Goal: Task Accomplishment & Management: Use online tool/utility

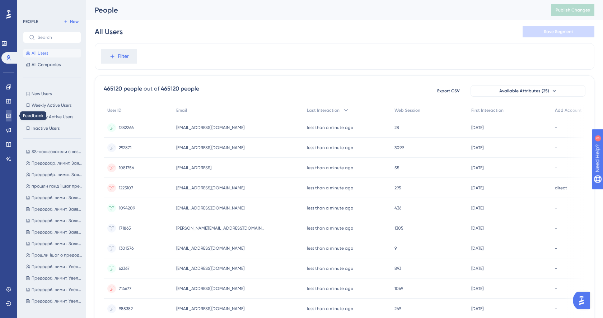
click at [7, 113] on icon at bounding box center [9, 116] width 6 height 6
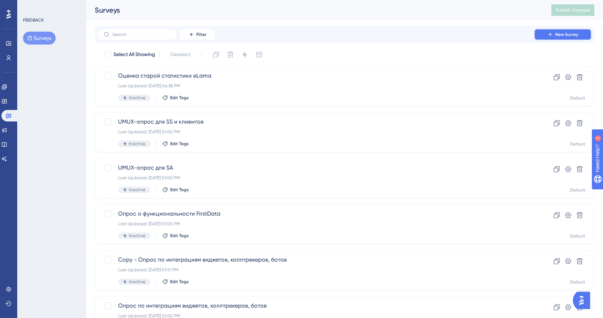
click at [583, 36] on button "New Survey" at bounding box center [562, 34] width 57 height 11
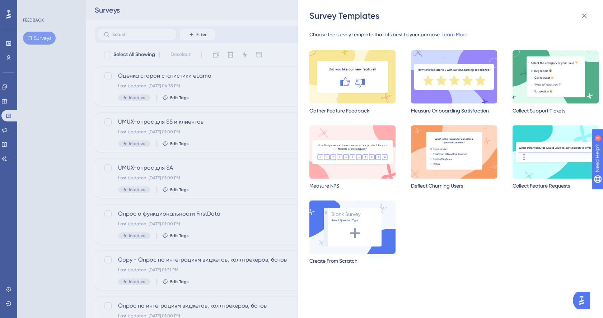
click at [345, 220] on img at bounding box center [352, 226] width 86 height 53
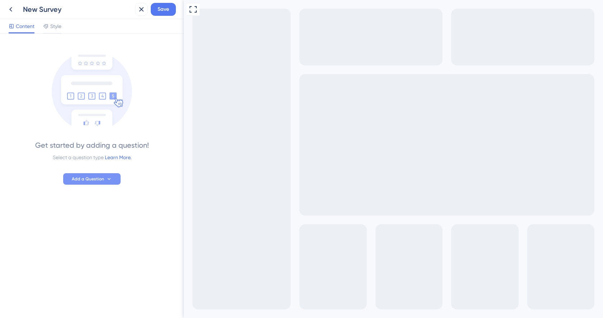
click at [97, 174] on button "Add a Question" at bounding box center [91, 178] width 57 height 11
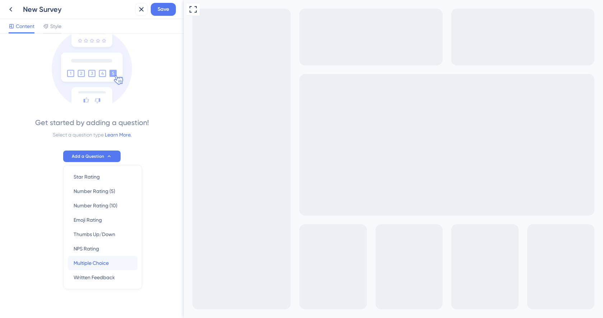
click at [106, 264] on span "Multiple Choice" at bounding box center [91, 263] width 35 height 9
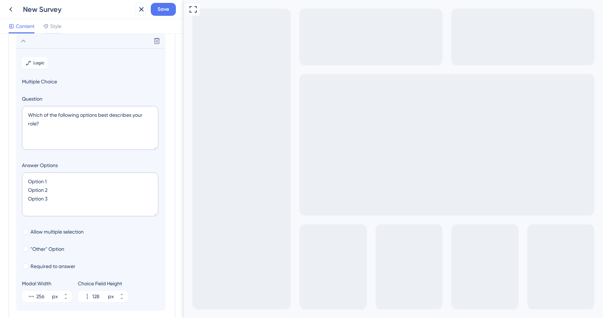
scroll to position [58, 0]
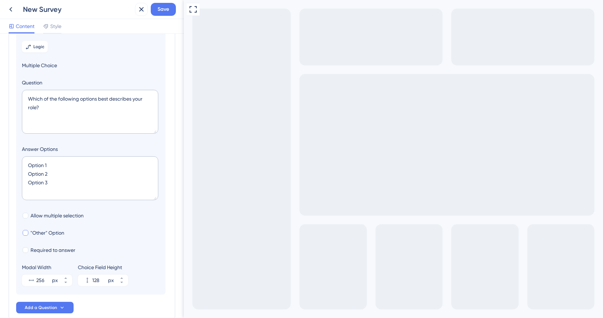
click at [27, 233] on div at bounding box center [26, 233] width 6 height 6
checkbox input "true"
type input "180"
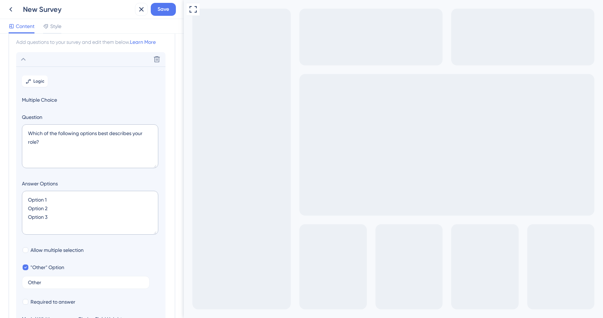
scroll to position [14, 0]
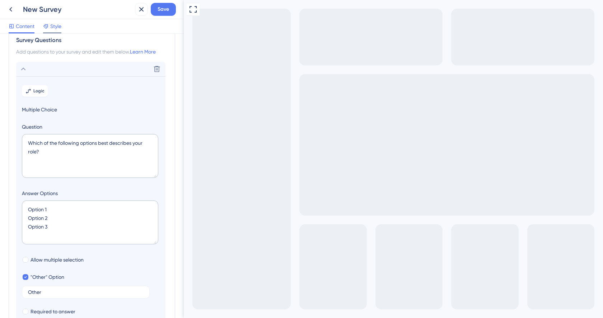
click at [55, 25] on span "Style" at bounding box center [55, 26] width 11 height 9
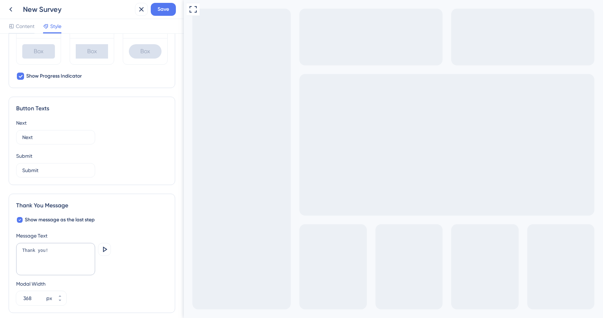
scroll to position [401, 0]
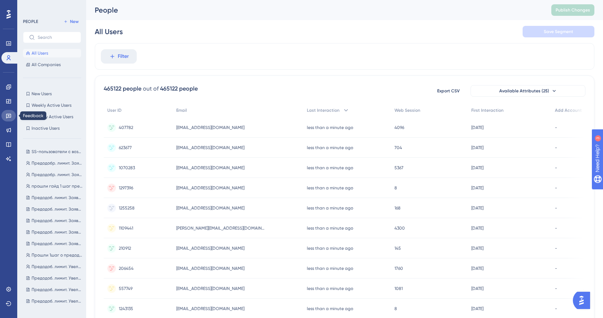
click at [9, 117] on icon at bounding box center [8, 116] width 5 height 5
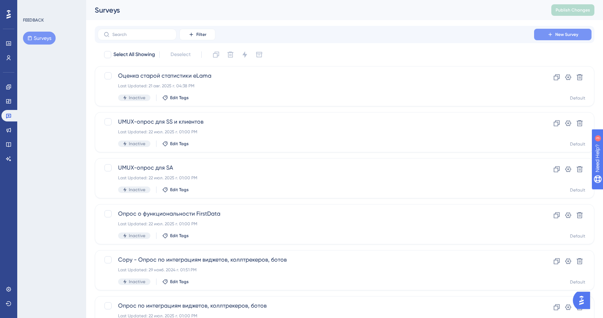
click at [552, 38] on button "New Survey" at bounding box center [562, 34] width 57 height 11
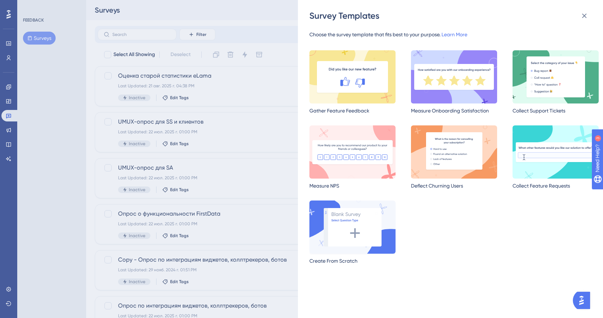
click at [355, 252] on img at bounding box center [352, 226] width 86 height 53
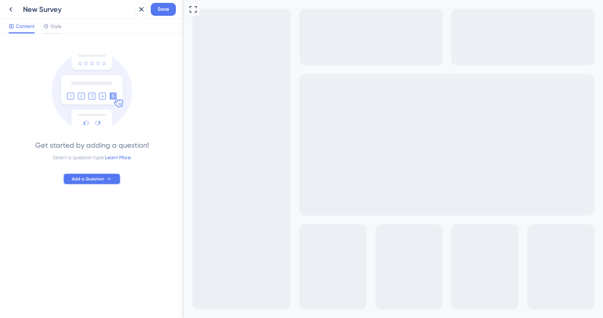
click at [96, 181] on span "Add a Question" at bounding box center [88, 179] width 32 height 6
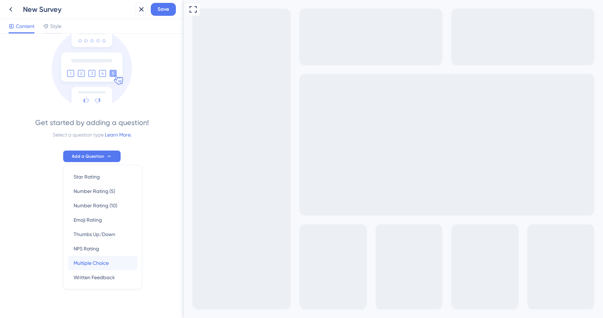
click at [97, 264] on span "Multiple Choice" at bounding box center [91, 263] width 35 height 9
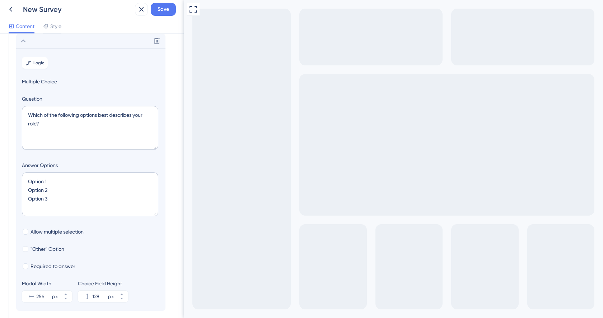
scroll to position [57, 0]
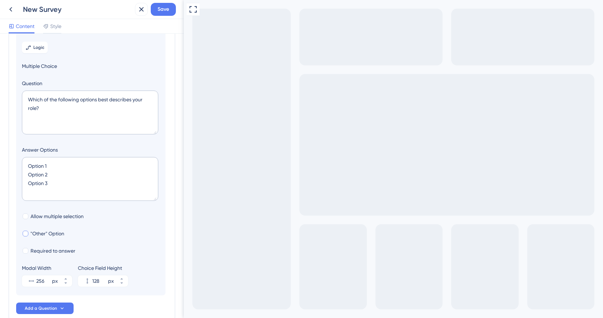
click at [42, 237] on span ""Other" Option" at bounding box center [48, 233] width 34 height 9
checkbox input "true"
type input "180"
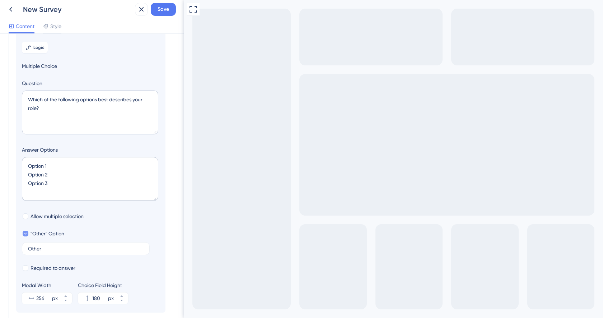
click at [42, 237] on span ""Other" Option" at bounding box center [48, 233] width 34 height 9
checkbox input "false"
type input "128"
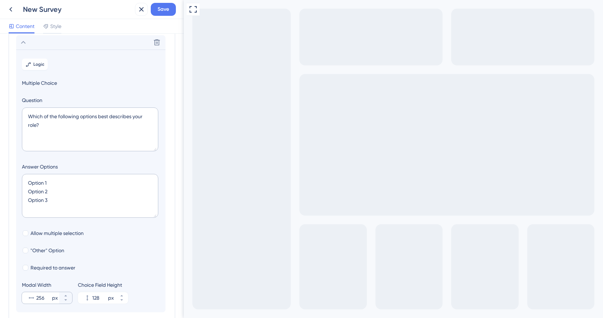
scroll to position [0, 0]
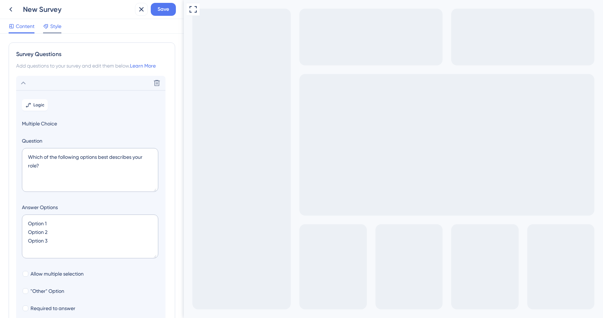
click at [60, 26] on span "Style" at bounding box center [55, 26] width 11 height 9
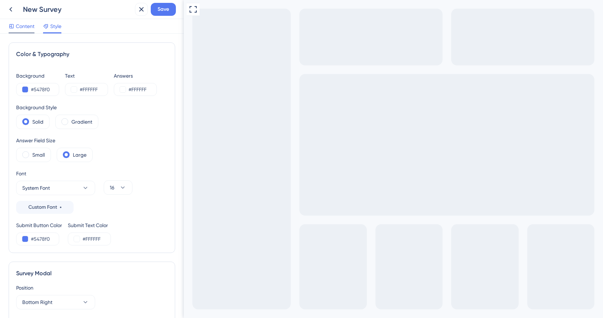
click at [22, 24] on span "Content" at bounding box center [25, 26] width 19 height 9
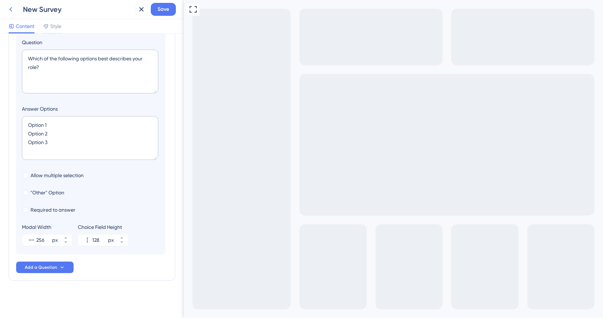
click at [16, 10] on button at bounding box center [10, 9] width 13 height 13
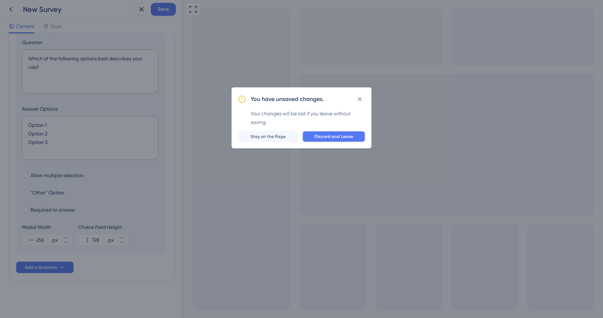
click at [345, 136] on span "Discard and Leave" at bounding box center [334, 137] width 39 height 6
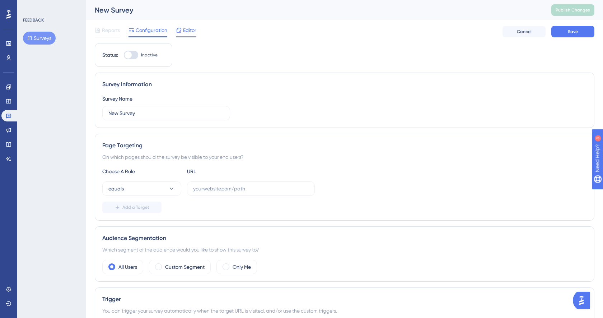
click at [181, 29] on icon at bounding box center [179, 30] width 6 height 6
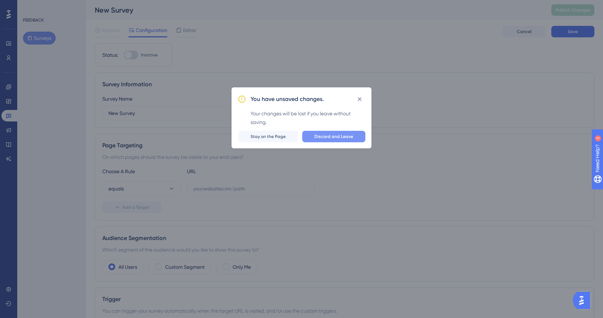
click at [318, 135] on span "Discard and Leave" at bounding box center [334, 137] width 39 height 6
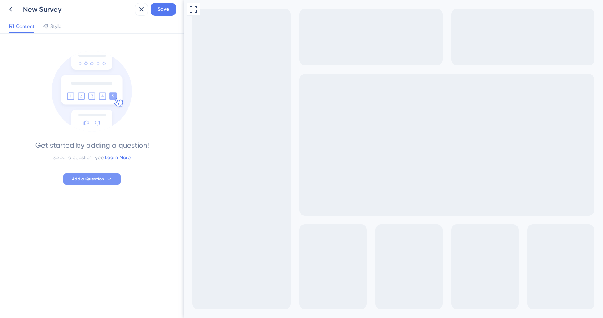
click at [85, 182] on button "Add a Question" at bounding box center [91, 178] width 57 height 11
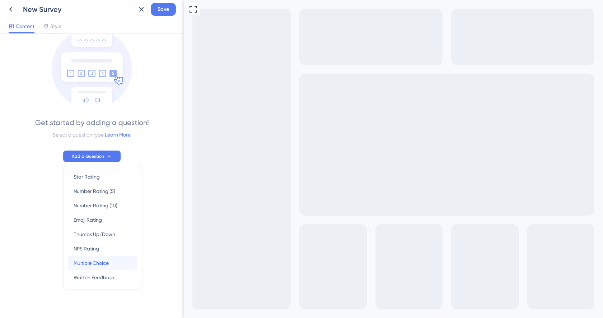
click at [88, 259] on span "Multiple Choice" at bounding box center [91, 263] width 35 height 9
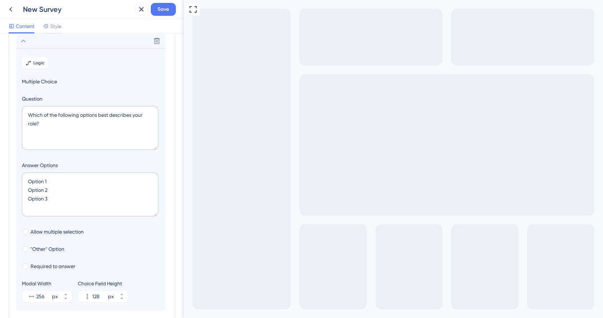
scroll to position [60, 0]
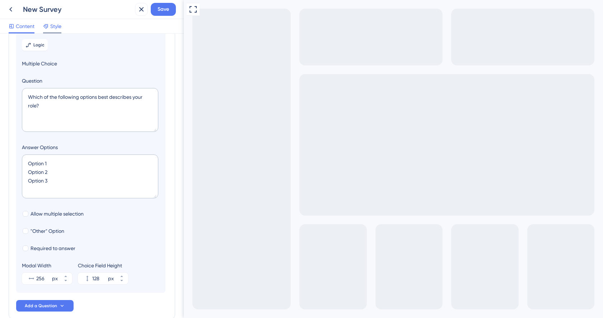
click at [60, 27] on span "Style" at bounding box center [55, 26] width 11 height 9
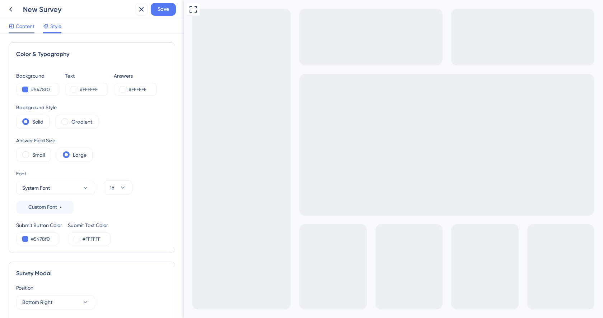
click at [19, 28] on span "Content" at bounding box center [25, 26] width 19 height 9
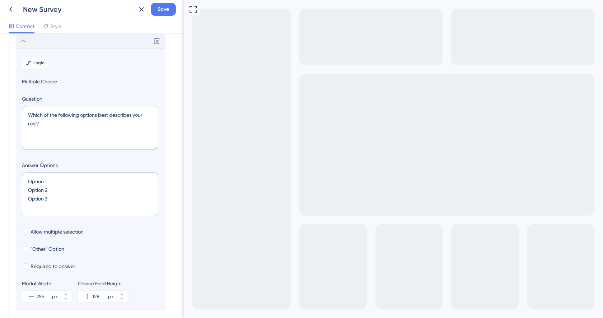
click at [22, 42] on icon at bounding box center [23, 41] width 9 height 9
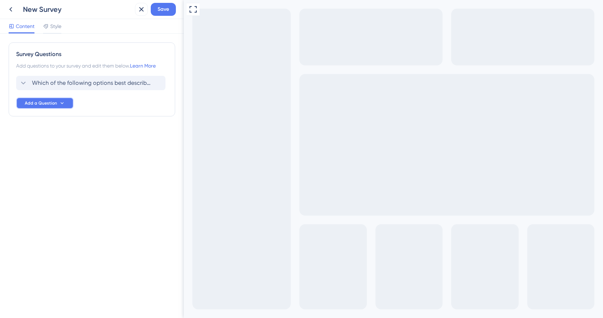
click at [35, 108] on button "Add a Question" at bounding box center [44, 102] width 57 height 11
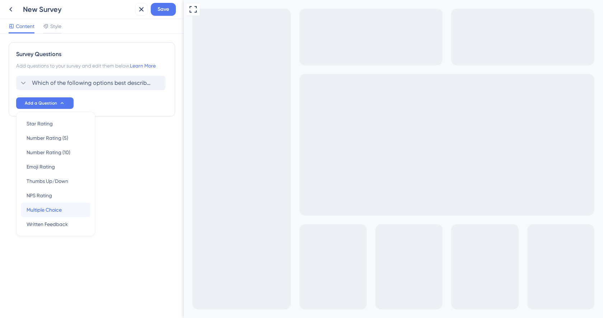
click at [46, 207] on span "Multiple Choice" at bounding box center [44, 209] width 35 height 9
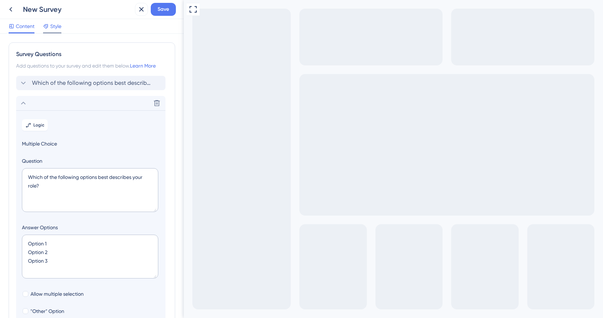
click at [59, 25] on span "Style" at bounding box center [55, 26] width 11 height 9
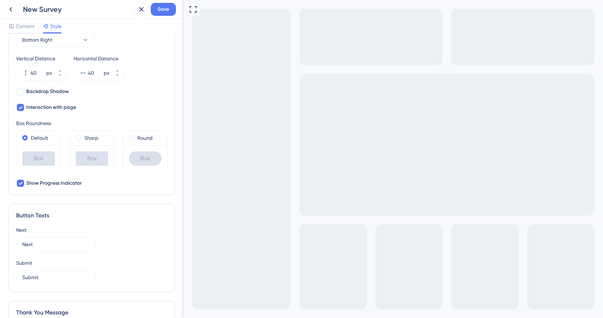
scroll to position [264, 0]
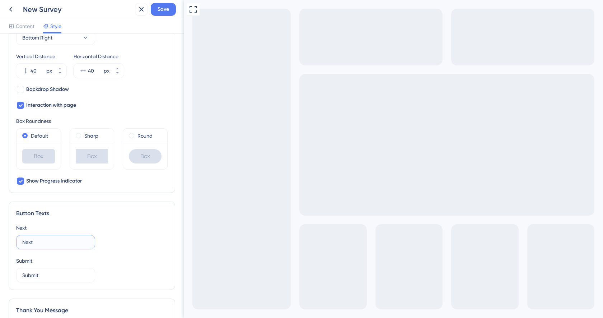
click at [39, 242] on input "Next" at bounding box center [55, 242] width 67 height 8
drag, startPoint x: 40, startPoint y: 275, endPoint x: 6, endPoint y: 276, distance: 34.1
click at [6, 276] on div "Color & Typography Background #5478f0 Text #FFFFFF Answers #FFFFFF Background S…" at bounding box center [92, 176] width 184 height 284
click at [76, 241] on input "Next" at bounding box center [55, 242] width 67 height 8
drag, startPoint x: 76, startPoint y: 241, endPoint x: -2, endPoint y: 242, distance: 77.9
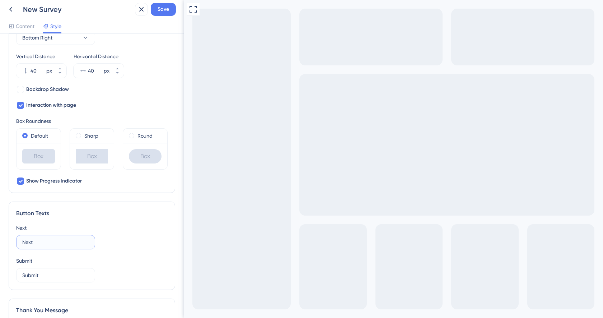
click at [0, 0] on html "New Survey Save Content Style Color & Typography Background #5478f0 Text #FFFFF…" at bounding box center [301, 0] width 603 height 0
click at [192, 317] on div "Go to Question 1" at bounding box center [188, 322] width 9 height 9
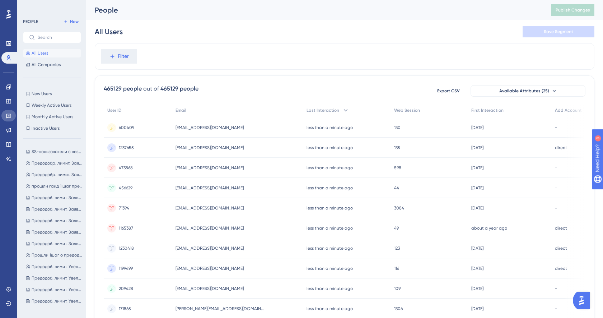
click at [10, 117] on icon at bounding box center [8, 116] width 5 height 5
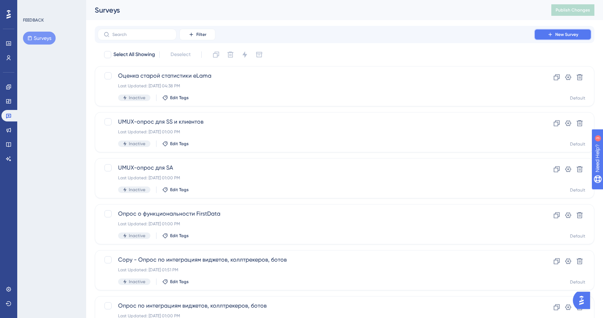
click at [580, 36] on button "New Survey" at bounding box center [562, 34] width 57 height 11
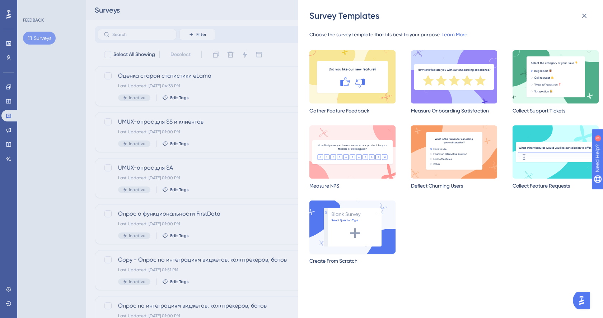
click at [347, 234] on img at bounding box center [352, 226] width 86 height 53
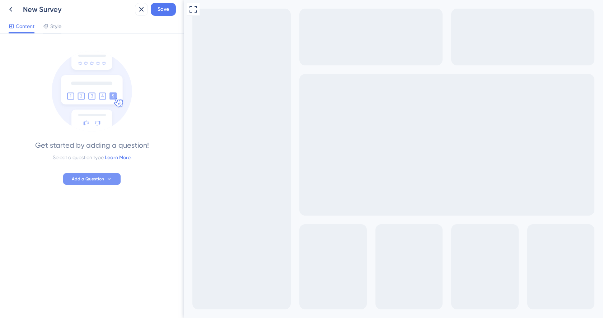
click at [76, 174] on button "Add a Question" at bounding box center [91, 178] width 57 height 11
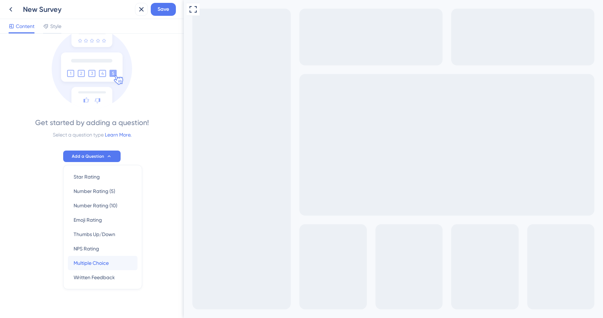
click at [85, 261] on span "Multiple Choice" at bounding box center [91, 263] width 35 height 9
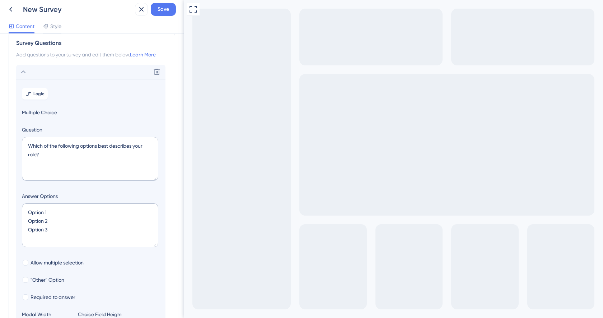
scroll to position [42, 0]
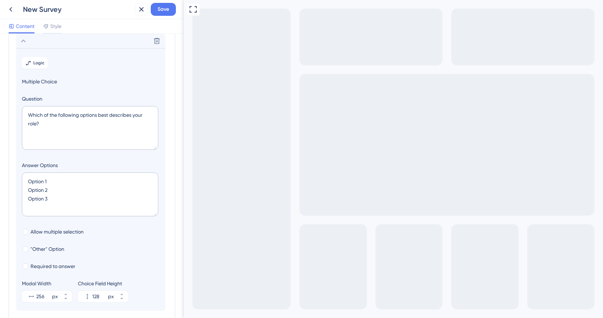
click at [54, 124] on textarea "Which of the following options best describes your role?" at bounding box center [90, 128] width 136 height 44
click at [38, 297] on input "256" at bounding box center [43, 296] width 14 height 9
type input "500"
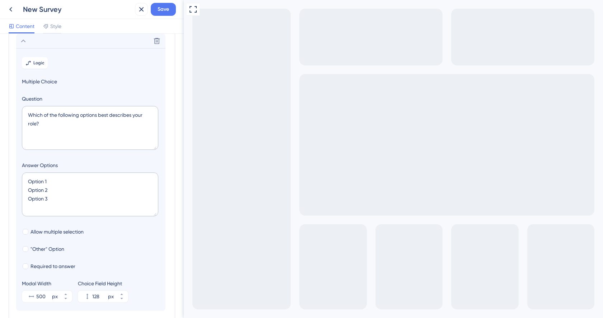
drag, startPoint x: 37, startPoint y: 124, endPoint x: 25, endPoint y: 116, distance: 14.0
click at [25, 116] on textarea "Which of the following options best describes your role?" at bounding box center [90, 128] width 136 height 44
paste textarea "Вы знаете, что можете получить в eLama отложенный платеж до 100 000 ₽ и платить…"
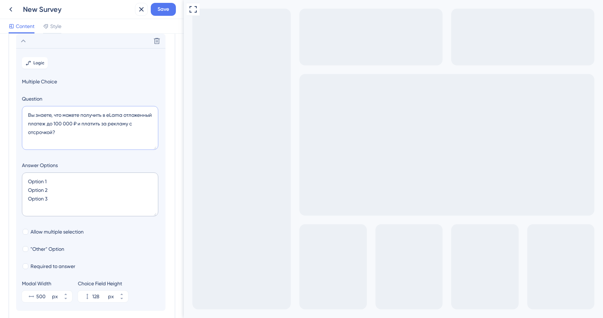
paste textarea "https://try.elama.ru/otlozhenny-platezh"
type textarea "Вы знаете, что можете получить в eLama отложенный платеж до 100 000 ₽ и платить…"
drag, startPoint x: 274, startPoint y: 358, endPoint x: 219, endPoint y: 358, distance: 54.6
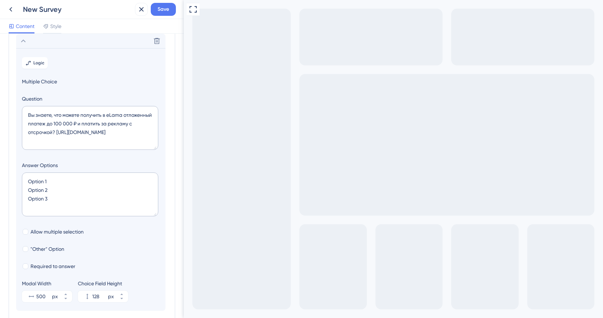
click at [42, 63] on span "Logic" at bounding box center [38, 63] width 11 height 6
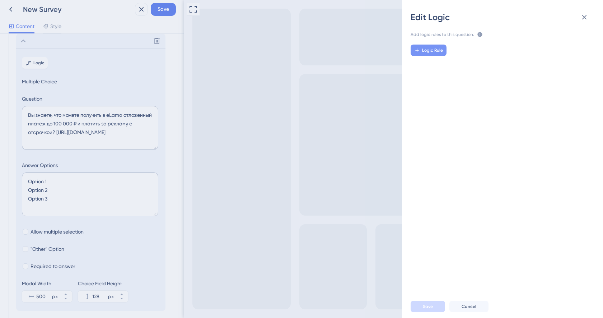
click at [440, 49] on span "Logic Rule" at bounding box center [432, 50] width 21 height 6
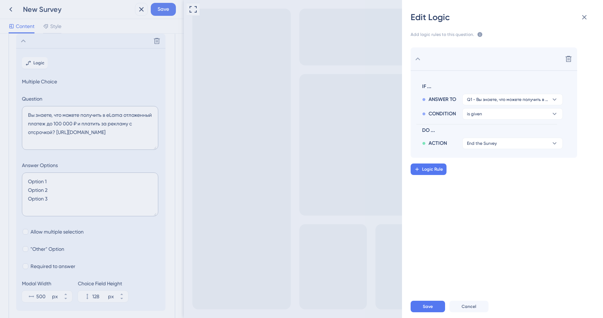
click at [58, 23] on div "Edit Logic Add logic rules to this question. The rules will apply after this qu…" at bounding box center [301, 159] width 603 height 318
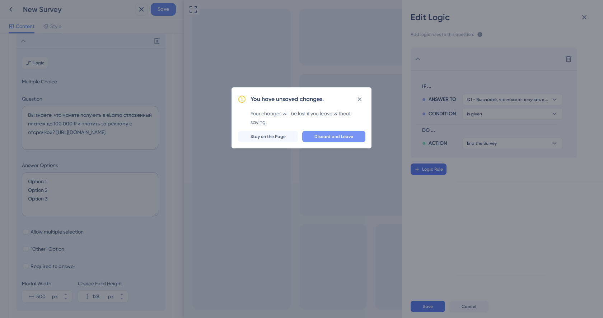
click at [329, 137] on span "Discard and Leave" at bounding box center [334, 137] width 39 height 6
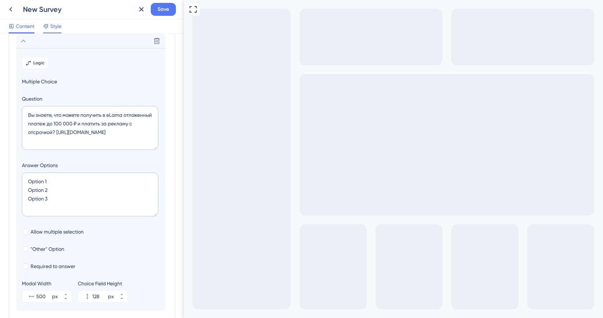
click at [54, 26] on span "Style" at bounding box center [55, 26] width 11 height 9
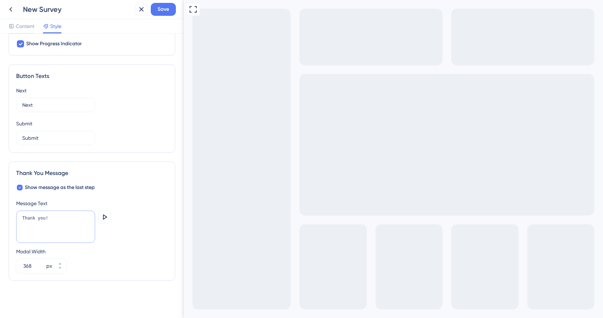
drag, startPoint x: 71, startPoint y: 218, endPoint x: 1, endPoint y: 218, distance: 70.4
click at [1, 218] on div "Color & Typography Background #5478f0 Text #FFFFFF Answers #FFFFFF Background S…" at bounding box center [92, 176] width 184 height 284
paste textarea "https://try.elama.ru/otlozhenny-platezh"
type textarea "https://try.elama.ru/otlozhenny-platezh"
click at [100, 219] on icon at bounding box center [104, 217] width 9 height 9
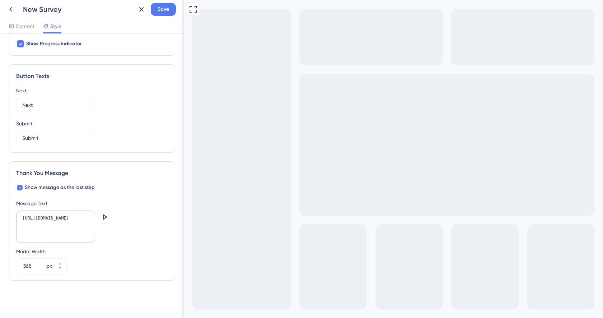
click at [14, 10] on icon at bounding box center [10, 9] width 9 height 9
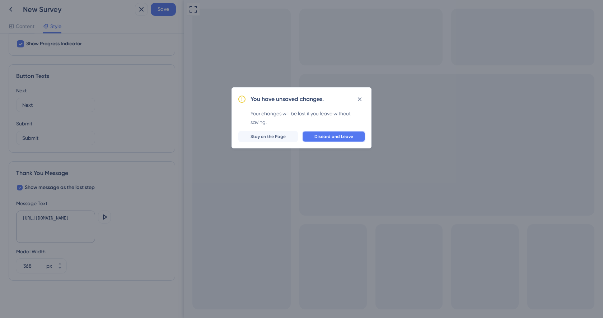
click at [317, 134] on span "Discard and Leave" at bounding box center [334, 137] width 39 height 6
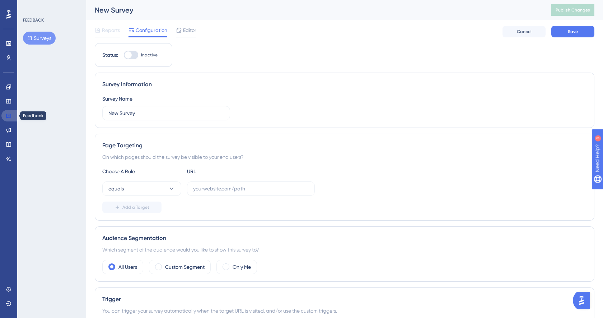
click at [11, 116] on icon at bounding box center [9, 116] width 6 height 6
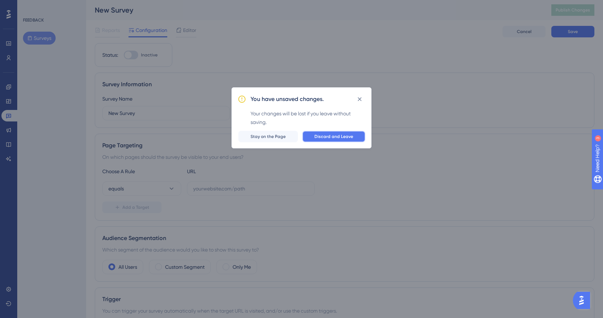
click at [330, 132] on button "Discard and Leave" at bounding box center [333, 136] width 63 height 11
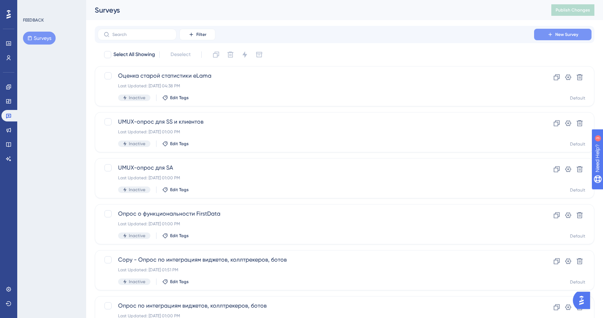
click at [551, 34] on icon at bounding box center [551, 35] width 6 height 6
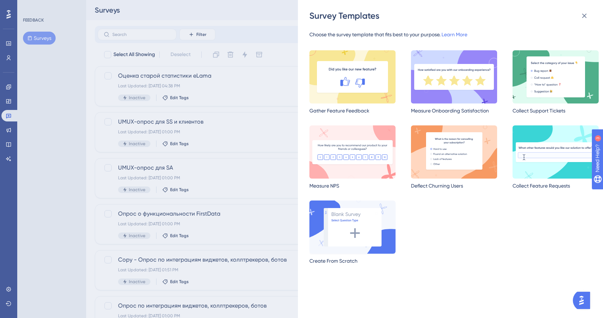
click at [362, 223] on img at bounding box center [352, 226] width 86 height 53
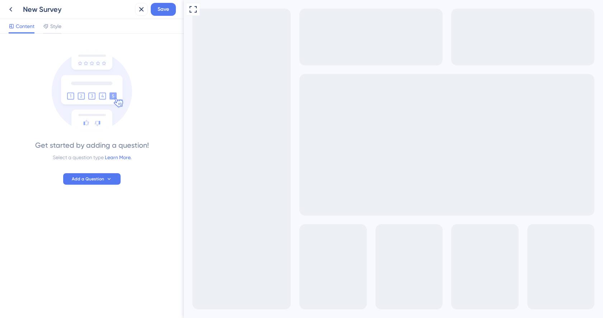
click at [60, 5] on div "New Survey" at bounding box center [77, 9] width 109 height 10
drag, startPoint x: 66, startPoint y: 8, endPoint x: 54, endPoint y: 8, distance: 12.6
click at [54, 8] on div "New Survey" at bounding box center [77, 9] width 109 height 10
click at [50, 8] on div "New Survey" at bounding box center [77, 9] width 109 height 10
click at [80, 176] on button "Add a Question" at bounding box center [91, 178] width 57 height 11
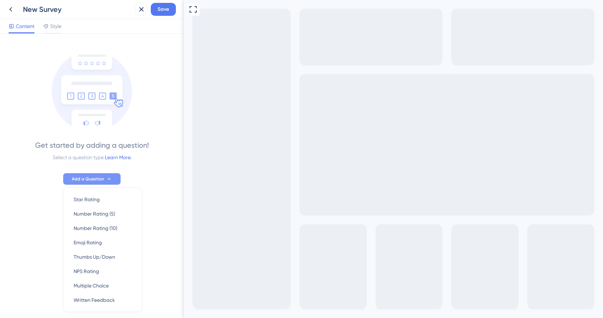
scroll to position [23, 0]
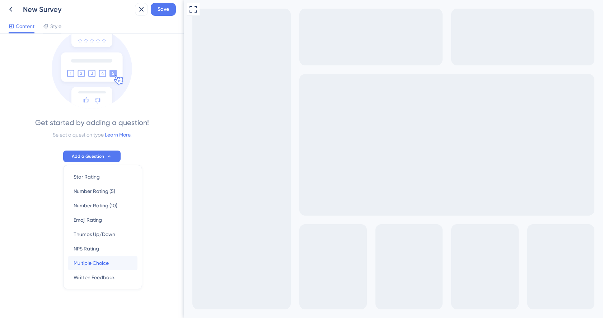
click at [93, 267] on span "Multiple Choice" at bounding box center [91, 263] width 35 height 9
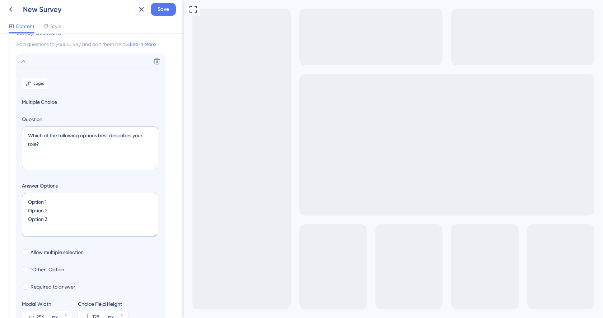
scroll to position [0, 0]
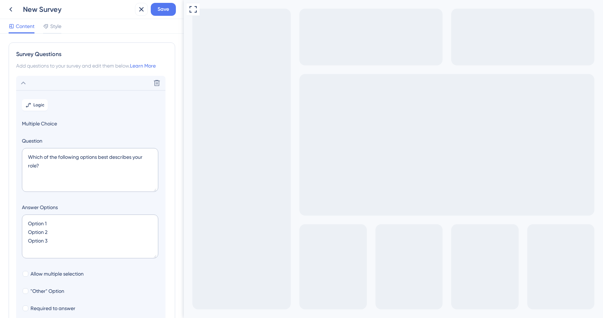
click at [46, 9] on div "New Survey" at bounding box center [77, 9] width 109 height 10
drag, startPoint x: 52, startPoint y: 170, endPoint x: 19, endPoint y: 159, distance: 34.2
click at [19, 159] on section "Logic Multiple Choice Question Which of the following options best describes yo…" at bounding box center [90, 221] width 149 height 262
paste textarea "Вы знаете, что можете получить в eLama отложенный платеж до 100 000 ₽ и платить…"
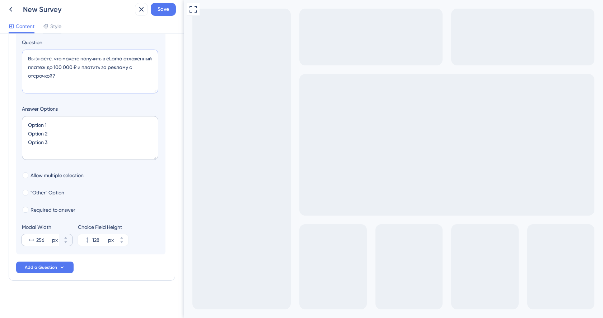
type textarea "Вы знаете, что можете получить в eLama отложенный платеж до 100 000 ₽ и платить…"
click at [41, 239] on input "256" at bounding box center [43, 240] width 14 height 9
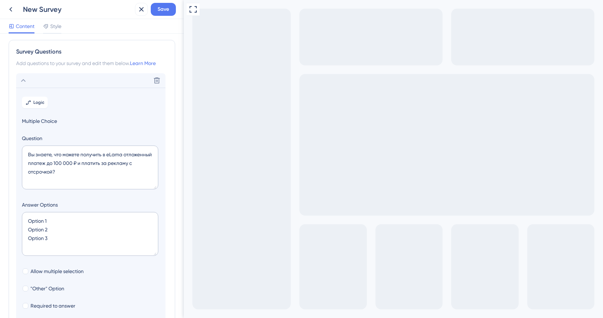
scroll to position [0, 0]
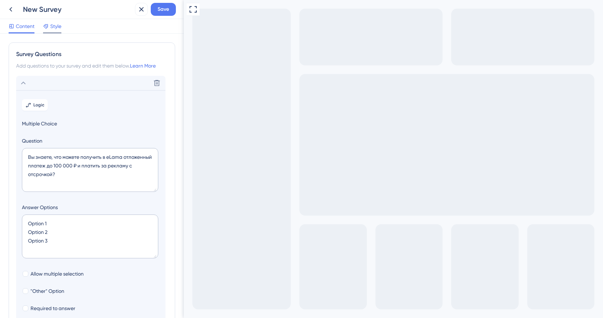
type input "500"
click at [51, 30] on span "Style" at bounding box center [55, 26] width 11 height 9
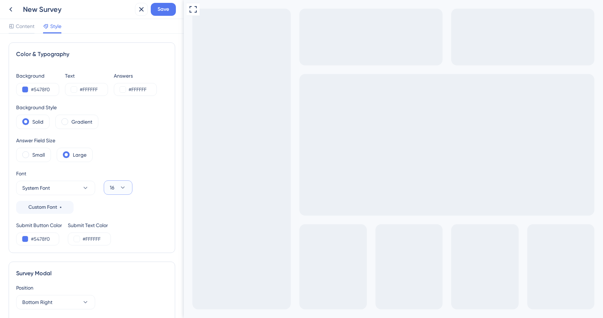
click at [126, 188] on icon at bounding box center [122, 187] width 7 height 7
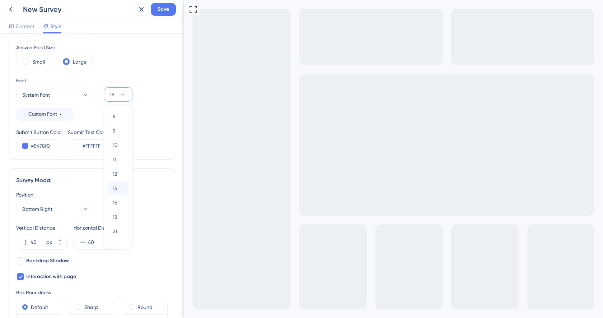
click at [115, 186] on span "14" at bounding box center [115, 188] width 5 height 9
drag, startPoint x: 52, startPoint y: 146, endPoint x: 6, endPoint y: 146, distance: 46.0
click at [6, 146] on div "Color & Typography Background #5478f0 Text #FFFFFF Answers #FFFFFF Background S…" at bounding box center [92, 176] width 184 height 284
paste input "E9D1FA"
type input "#E9D1FA"
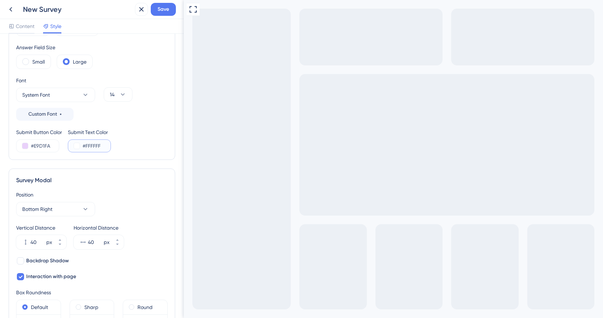
drag, startPoint x: 106, startPoint y: 146, endPoint x: 70, endPoint y: 146, distance: 35.9
click at [70, 146] on div "#FFFFFF" at bounding box center [89, 145] width 43 height 13
paste input "22252A"
type input "#22252A"
click at [158, 175] on div "Survey Modal Position Bottom Right Vertical Distance 40 px Horizontal Distance …" at bounding box center [92, 266] width 167 height 196
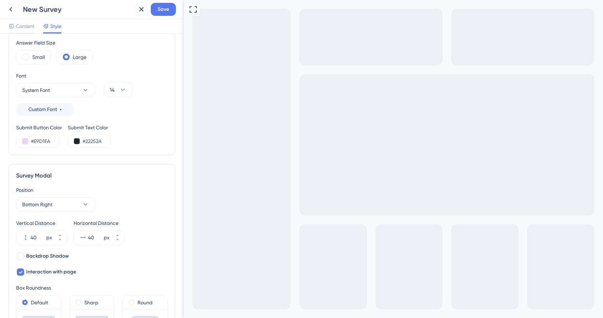
scroll to position [0, 0]
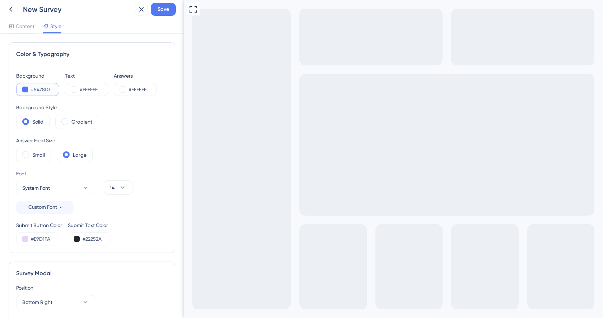
drag, startPoint x: 52, startPoint y: 88, endPoint x: 6, endPoint y: 88, distance: 45.6
click at [6, 88] on div "Color & Typography Background #5478f0 Text #FFFFFF Answers #FFFFFF Background S…" at bounding box center [92, 176] width 184 height 284
paste input "E9D1FA"
type input "#E9D1FA"
drag, startPoint x: 103, startPoint y: 87, endPoint x: 40, endPoint y: 87, distance: 62.8
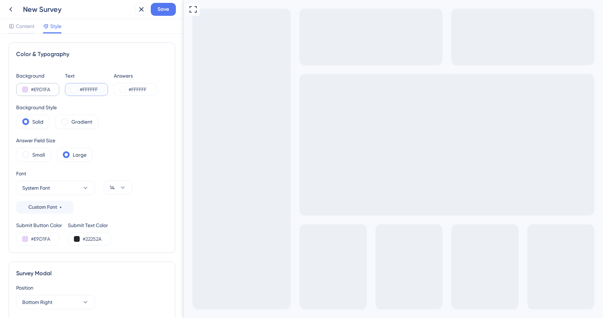
click at [40, 87] on div "Background #E9D1FA Text #FFFFFF Answers #FFFFFF" at bounding box center [92, 83] width 152 height 24
paste input "22252A"
type input "#22252A"
drag, startPoint x: 135, startPoint y: 87, endPoint x: 103, endPoint y: 87, distance: 31.6
click at [103, 87] on div "Background #E9D1FA Text #22252A Answers #FFFFFF" at bounding box center [92, 83] width 152 height 24
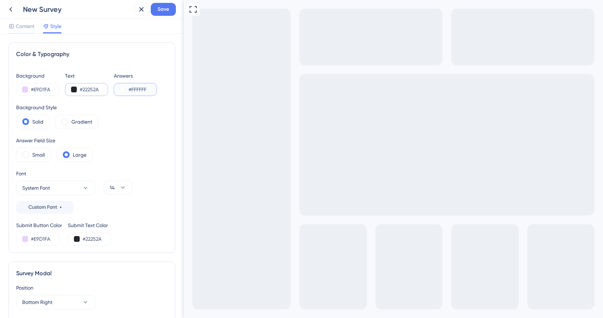
paste input "22252A"
type input "#22252A"
click at [139, 104] on div "Background Style Solid Gradient" at bounding box center [92, 116] width 152 height 26
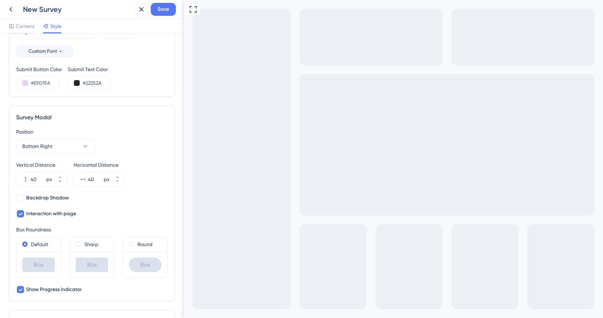
scroll to position [157, 0]
click at [138, 243] on label "Round" at bounding box center [145, 243] width 15 height 9
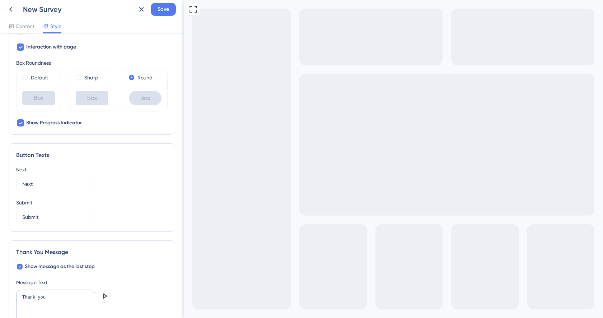
scroll to position [327, 0]
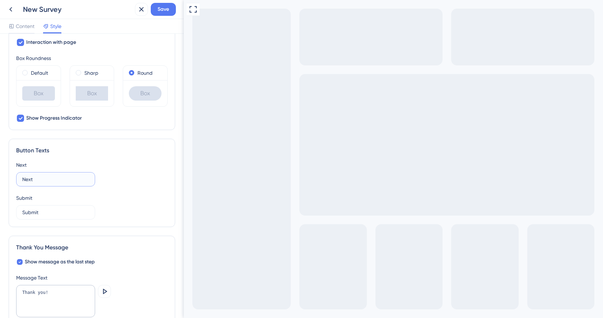
drag, startPoint x: 78, startPoint y: 179, endPoint x: 1, endPoint y: 179, distance: 76.8
click at [1, 179] on div "Color & Typography Background #E9D1FA Text #22252A Answers #22252A Background S…" at bounding box center [92, 176] width 184 height 284
type input "J"
type input "Ответить"
drag, startPoint x: 52, startPoint y: 212, endPoint x: 4, endPoint y: 212, distance: 48.5
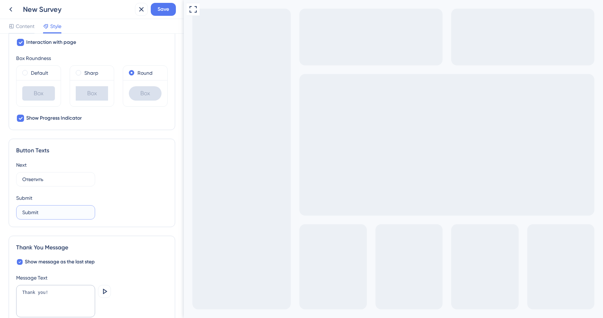
click at [4, 212] on div "Color & Typography Background #E9D1FA Text #22252A Answers #22252A Background S…" at bounding box center [92, 176] width 184 height 284
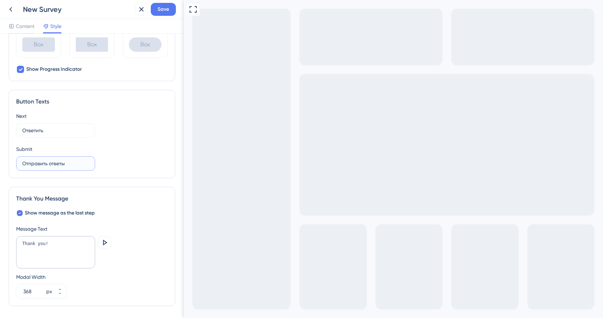
scroll to position [401, 0]
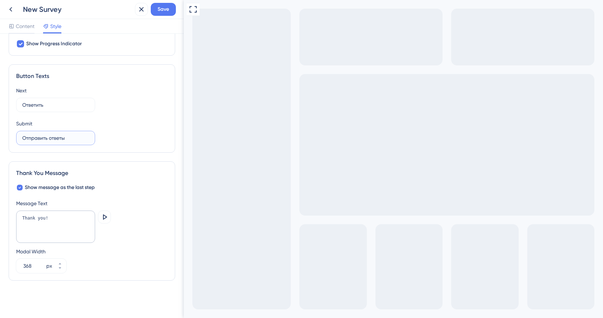
type input "Отправить ответы"
drag, startPoint x: 36, startPoint y: 266, endPoint x: 20, endPoint y: 268, distance: 15.5
click at [20, 268] on div "368 px" at bounding box center [34, 266] width 37 height 14
type input "500"
drag, startPoint x: 59, startPoint y: 216, endPoint x: 4, endPoint y: 216, distance: 55.7
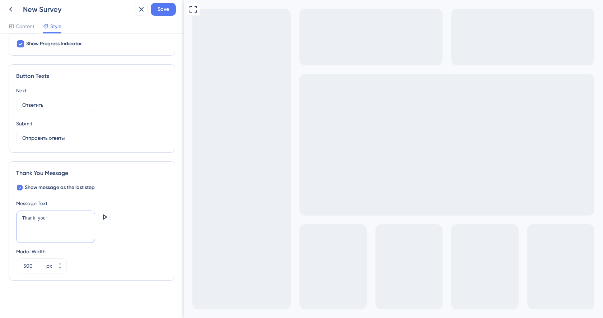
click at [4, 216] on div "Color & Typography Background #E9D1FA Text #22252A Answers #22252A Background S…" at bounding box center [92, 176] width 184 height 284
paste textarea "Спасибо, что приняли участие в опросе! Ваши ответы помогут улучшить отложенный …"
type textarea "Спасибо, что приняли участие в опросе! Ваши ответы помогут улучшить отложенный …"
click at [120, 189] on div "Show message as the last step Message Text Спасибо, что приняли участие в опрос…" at bounding box center [92, 228] width 152 height 90
click at [105, 220] on icon at bounding box center [104, 217] width 9 height 9
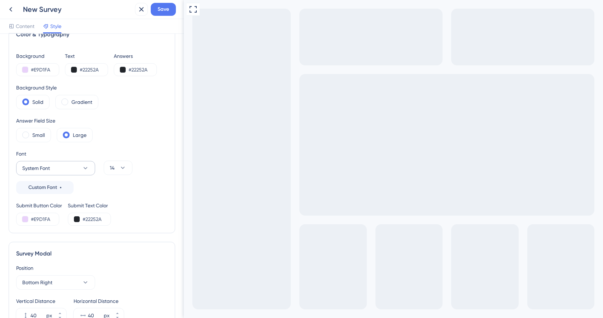
scroll to position [0, 0]
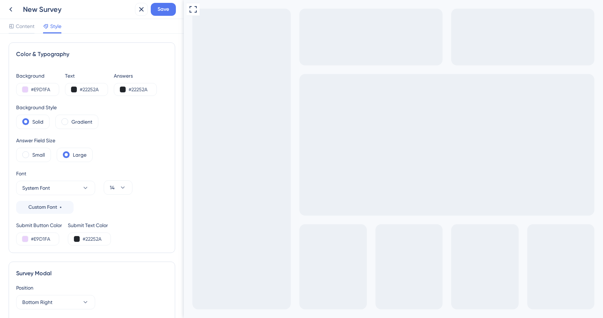
click at [24, 21] on div "Content Style" at bounding box center [92, 26] width 184 height 15
click at [24, 25] on span "Content" at bounding box center [25, 26] width 19 height 9
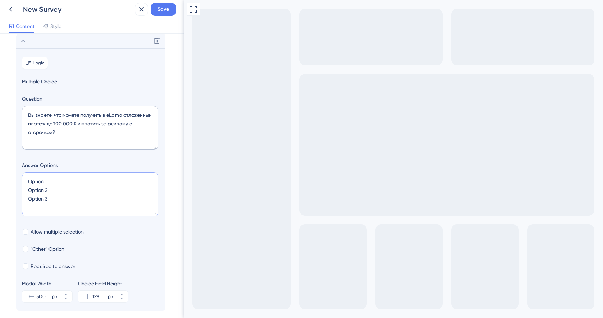
drag, startPoint x: 50, startPoint y: 179, endPoint x: 1, endPoint y: 179, distance: 48.5
click at [1, 179] on div "Survey Questions Add questions to your survey and edit them below. Learn More D…" at bounding box center [92, 176] width 184 height 284
drag, startPoint x: 51, startPoint y: 196, endPoint x: 25, endPoint y: 192, distance: 25.6
click at [25, 192] on textarea "Да Option 2 Option 3" at bounding box center [90, 194] width 136 height 44
type textarea "Да Н"
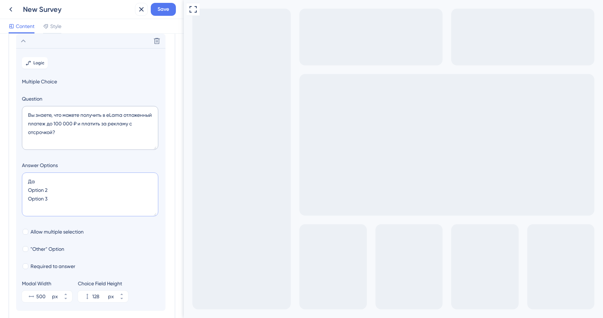
type input "84"
type textarea "Да Нет"
click at [85, 124] on textarea "Вы знаете, что можете получить в eLama отложенный платеж до 100 000 ₽ и платить…" at bounding box center [90, 128] width 136 height 44
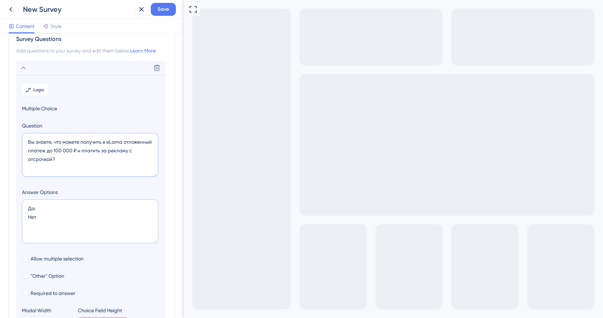
scroll to position [11, 0]
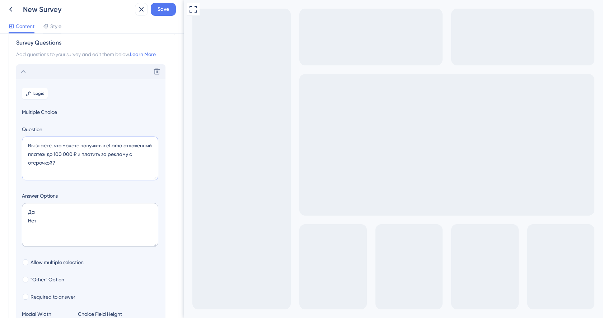
type textarea "Вы знаете, что можете получить в eLama отложенный платеж до 100 000 ₽ и платить…"
click at [28, 74] on div "Delete" at bounding box center [90, 71] width 149 height 14
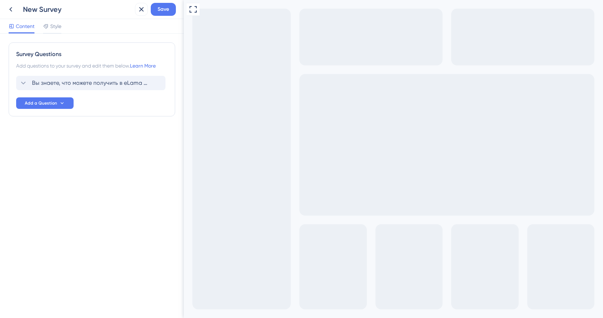
scroll to position [0, 0]
click at [42, 102] on span "Add a Question" at bounding box center [41, 103] width 32 height 6
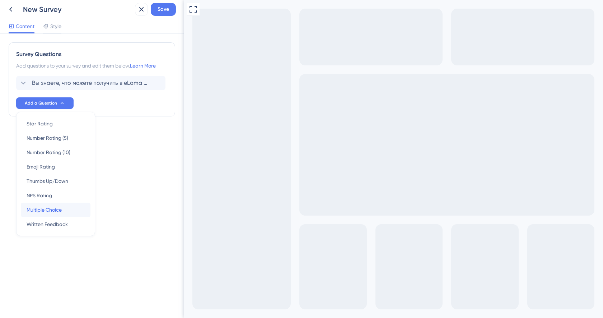
click at [50, 210] on span "Multiple Choice" at bounding box center [44, 209] width 35 height 9
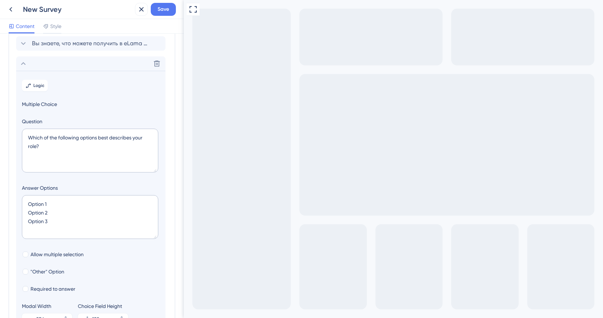
scroll to position [62, 0]
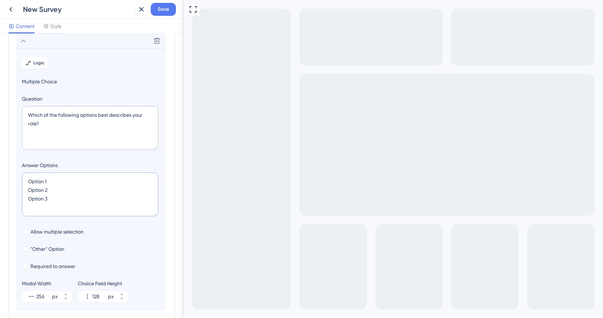
drag, startPoint x: 54, startPoint y: 199, endPoint x: 24, endPoint y: 179, distance: 35.9
click at [24, 179] on textarea "Option 1 Option 2 Option 3" at bounding box center [90, 194] width 136 height 44
paste textarea "Да, в прошлом месяце — Да, в течение 3 прошлых месяцев — Да, в течение полугода…"
type textarea "Да, в прошлом месяце — Да, в течение 3 прошлых месяцев — Да, в течение полугода…"
type input "172"
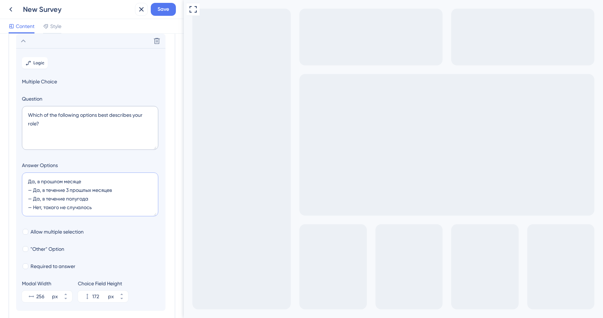
click at [35, 189] on textarea "Да, в прошлом месяце — Да, в течение 3 прошлых месяцев — Да, в течение полугода…" at bounding box center [90, 194] width 136 height 44
click at [33, 198] on textarea "Да, в прошлом месяце Да, в течение 3 прошлых месяцев — Да, в течение полугода —…" at bounding box center [90, 194] width 136 height 44
click at [34, 208] on textarea "Да, в прошлом месяце Да, в течение 3 прошлых месяцев Да, в течение полугода — Н…" at bounding box center [90, 194] width 136 height 44
type textarea "Да, в прошлом месяце Да, в течение 3 прошлых месяцев Да, в течение полугода Нет…"
click at [41, 295] on input "256" at bounding box center [43, 296] width 14 height 9
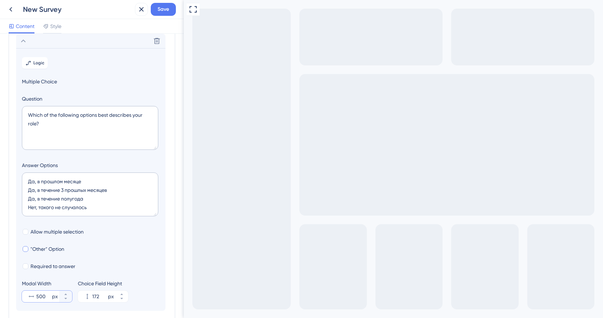
type input "500"
click at [30, 248] on label ""Other" Option" at bounding box center [43, 249] width 42 height 9
checkbox input "true"
type input "224"
drag, startPoint x: 55, startPoint y: 263, endPoint x: 22, endPoint y: 263, distance: 33.4
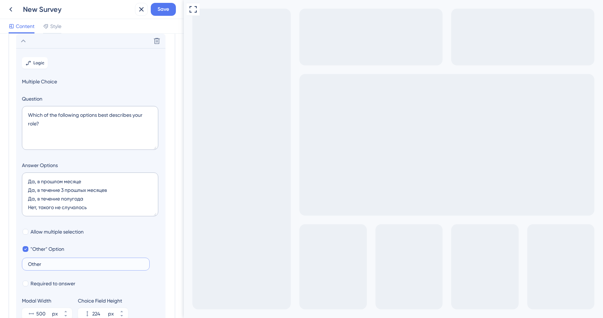
click at [22, 263] on section "Logic Multiple Choice Question Which of the following options best describes yo…" at bounding box center [90, 188] width 149 height 280
type input "Другой ответ"
click at [193, 317] on div "Go to Question 1" at bounding box center [274, 321] width 180 height 7
click at [26, 46] on div "Delete" at bounding box center [90, 41] width 149 height 14
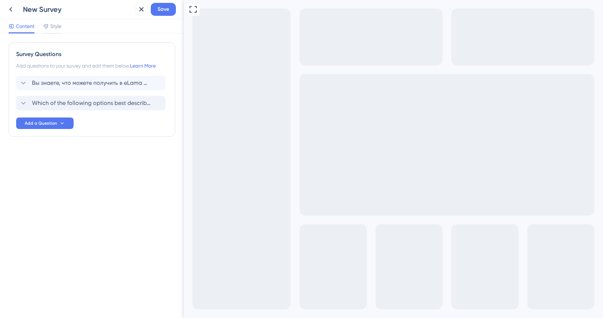
scroll to position [0, 0]
click at [66, 85] on span "Вы знаете, что можете получить в eLama отложенный платеж до 100 000 ₽ и платить…" at bounding box center [91, 83] width 118 height 9
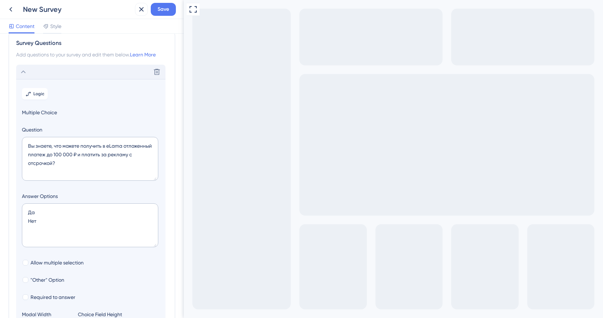
scroll to position [42, 0]
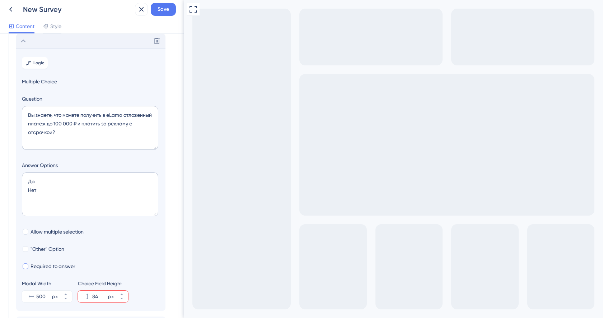
click at [27, 267] on div at bounding box center [26, 266] width 6 height 6
checkbox input "true"
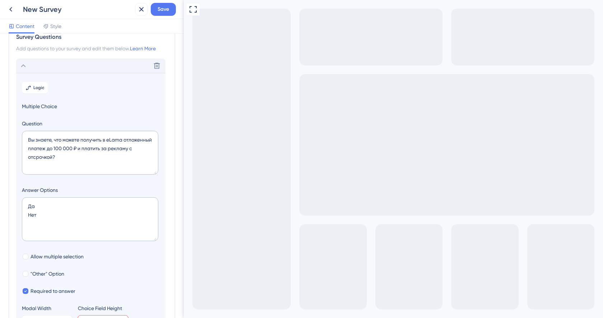
scroll to position [8, 0]
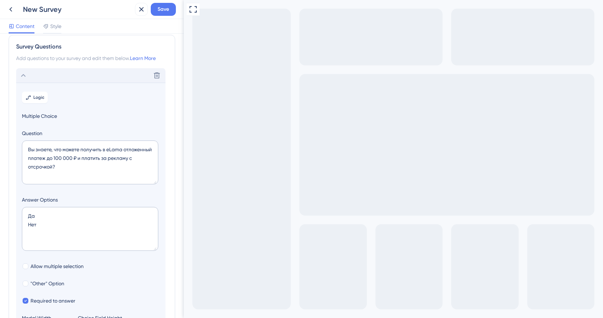
click at [69, 75] on div "Delete" at bounding box center [90, 75] width 149 height 14
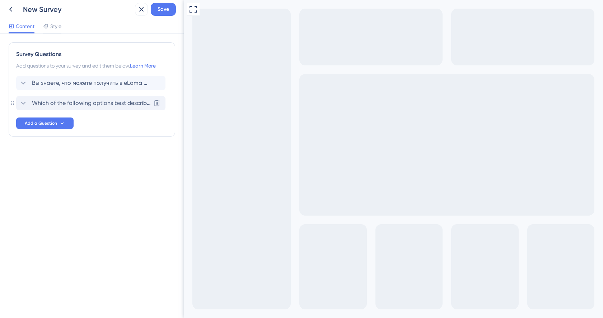
click at [70, 104] on span "Which of the following options best describes your role?" at bounding box center [91, 103] width 118 height 9
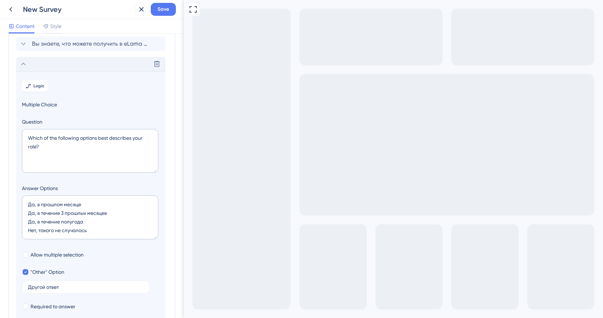
scroll to position [62, 0]
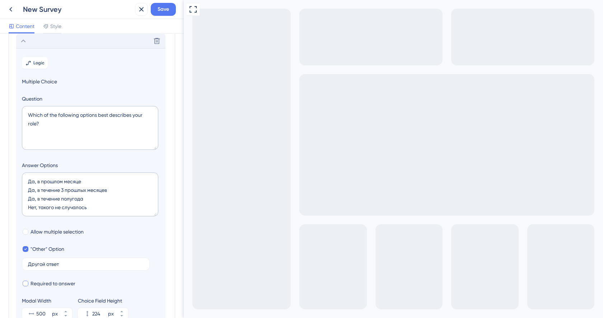
click at [37, 286] on span "Required to answer" at bounding box center [53, 283] width 45 height 9
checkbox input "true"
drag, startPoint x: 46, startPoint y: 129, endPoint x: 28, endPoint y: 116, distance: 22.6
click at [28, 116] on textarea "Which of the following options best describes your role?" at bounding box center [90, 128] width 136 height 44
paste textarea "Бывали ли ситуации, когда вам не хватало бюджета на своевременную оплату реклам…"
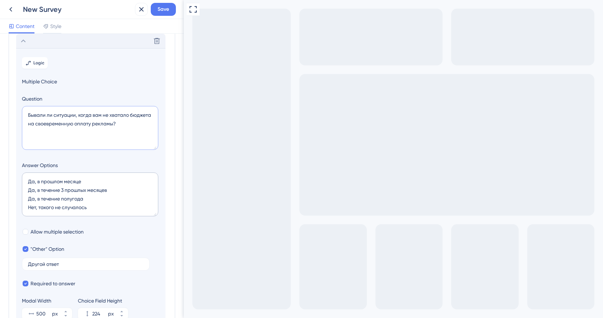
click at [110, 114] on textarea "Бывали ли ситуации, когда вам не хватало бюджета на своевременную оплату реклам…" at bounding box center [90, 128] width 136 height 44
click at [34, 125] on textarea "Бывали ли ситуации, когда вам не хватало бюджета на своевременную оплату реклам…" at bounding box center [90, 128] width 136 height 44
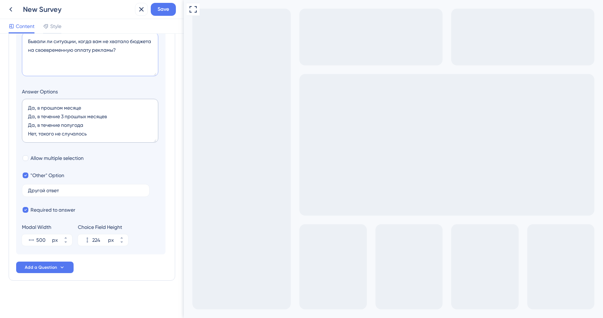
scroll to position [136, 0]
type textarea "Бывали ли ситуации, когда вам не хватало бюджета на своевременную оплату реклам…"
click at [48, 257] on div "Вы знаете, что можете получить в eLama отложенный платеж до 100 000 ₽ и платить…" at bounding box center [92, 106] width 152 height 333
click at [48, 266] on span "Add a Question" at bounding box center [41, 267] width 32 height 6
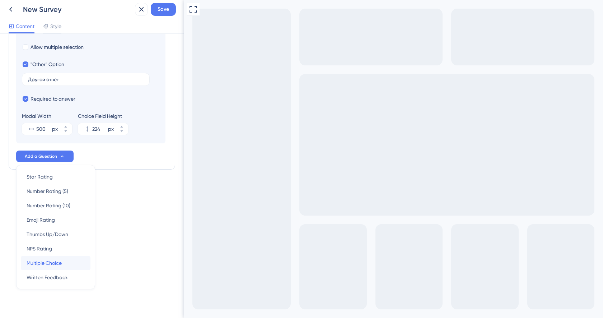
click at [52, 261] on span "Multiple Choice" at bounding box center [44, 263] width 35 height 9
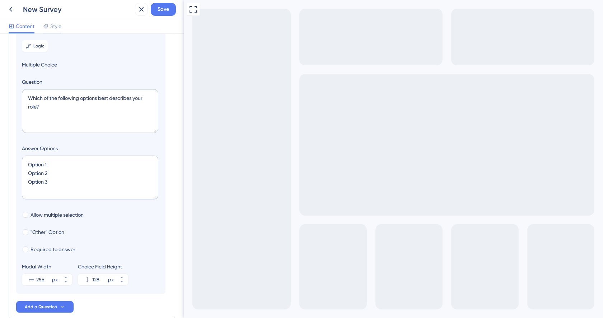
scroll to position [82, 0]
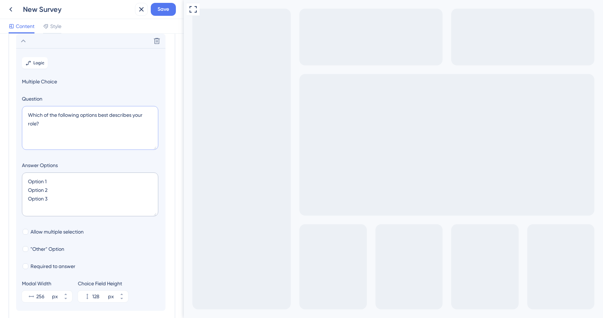
drag, startPoint x: 65, startPoint y: 127, endPoint x: 19, endPoint y: 114, distance: 48.5
click at [19, 114] on section "Logic Multiple Choice Question Which of the following options best describes yo…" at bounding box center [90, 179] width 149 height 262
paste textarea "Вы планируете взять отложенный платеж в ближайшие 3 месяца?"
type textarea "Вы планируете взять отложенный платеж в ближайшие 3 месяца?"
drag, startPoint x: 52, startPoint y: 198, endPoint x: 19, endPoint y: 171, distance: 42.3
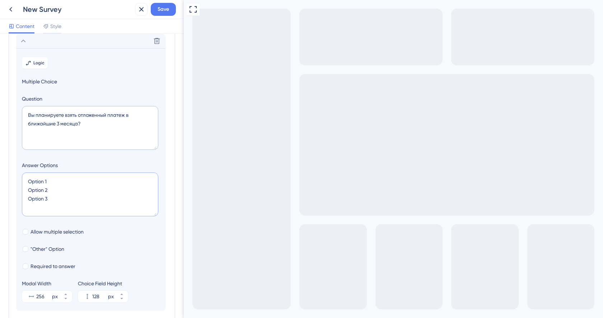
click at [19, 171] on section "Logic Multiple Choice Question Вы планируете взять отложенный платеж в ближайши…" at bounding box center [90, 179] width 149 height 262
type textarea "Д"
type input "40"
type textarea "Да Н"
type input "84"
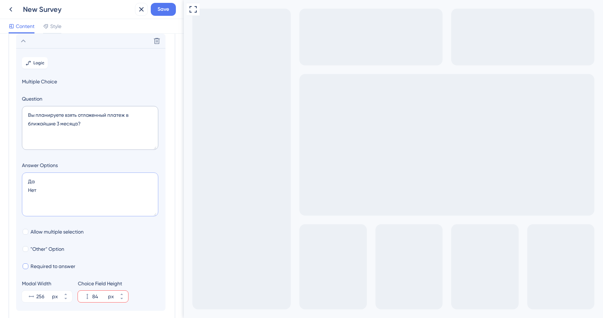
type textarea "Да Нет"
click at [28, 269] on label "Required to answer" at bounding box center [48, 266] width 53 height 9
checkbox input "true"
click at [43, 296] on input "256" at bounding box center [43, 296] width 14 height 9
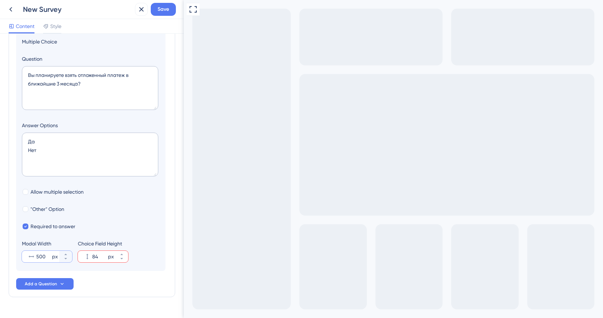
scroll to position [127, 0]
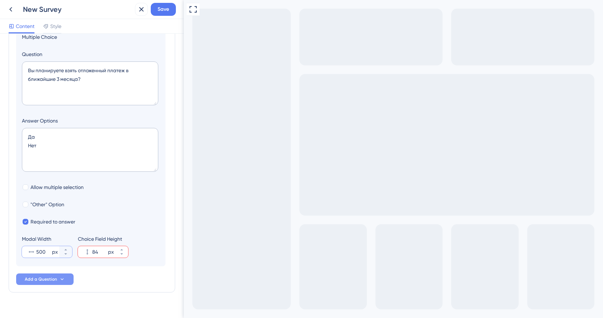
type input "500"
click at [46, 276] on button "Add a Question" at bounding box center [44, 278] width 57 height 11
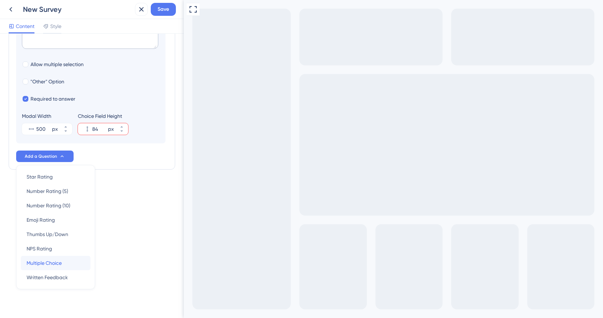
click at [52, 265] on span "Multiple Choice" at bounding box center [44, 263] width 35 height 9
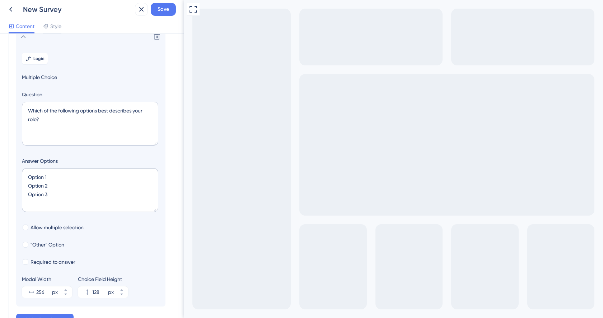
scroll to position [102, 0]
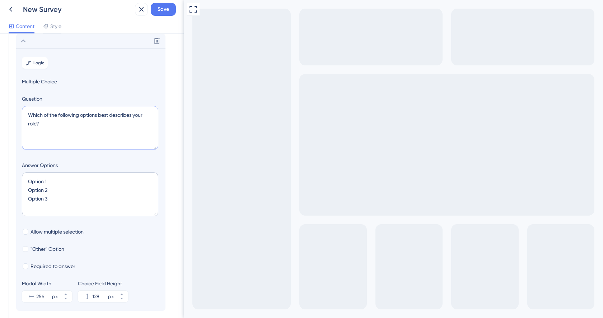
drag, startPoint x: 56, startPoint y: 122, endPoint x: 19, endPoint y: 112, distance: 37.9
click at [19, 112] on section "Logic Multiple Choice Question Which of the following options best describes yo…" at bounding box center [90, 179] width 149 height 262
paste textarea "Какая сумма отложенного платежа лучше всего подходит под ваши цели"
type textarea "Какая сумма отложенного платежа лучше всего подходит под ваши цели?"
click at [39, 297] on input "256" at bounding box center [43, 296] width 14 height 9
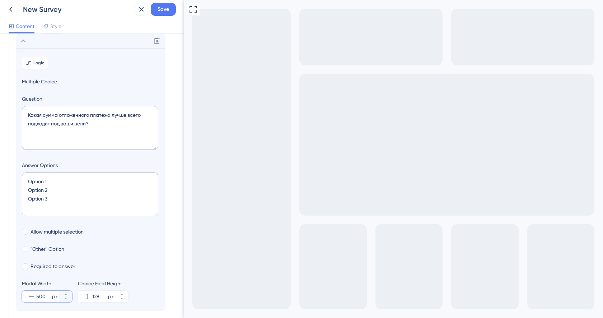
type input "500"
drag, startPoint x: 55, startPoint y: 201, endPoint x: 17, endPoint y: 174, distance: 47.1
click at [17, 174] on section "Logic Multiple Choice Question Какая сумма отложенного платежа лучше всего подх…" at bounding box center [90, 179] width 149 height 262
paste textarea "До 10 000 ₽ — До 50 000 ₽ — До 100 000 ₽"
click at [34, 188] on textarea "До 10 000 ₽ — До 50 000 ₽ — До 100 000 ₽" at bounding box center [90, 194] width 136 height 44
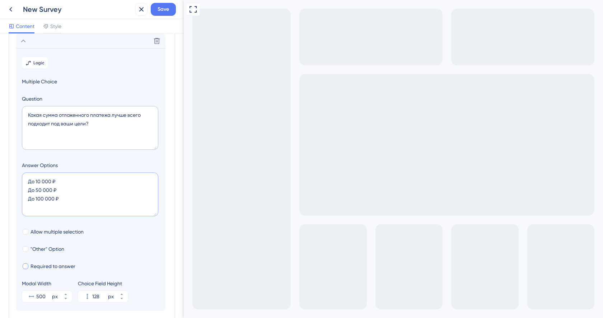
type textarea "До 10 000 ₽ До 50 000 ₽ До 100 000 ₽"
click at [26, 266] on div at bounding box center [26, 266] width 6 height 6
checkbox input "true"
click at [28, 250] on div at bounding box center [26, 249] width 6 height 6
checkbox input "true"
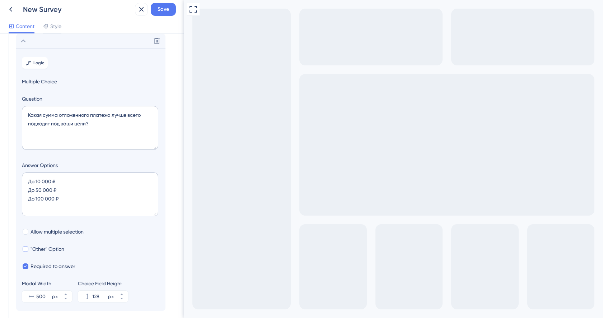
type input "180"
click at [54, 264] on input "Other" at bounding box center [86, 263] width 116 height 5
drag, startPoint x: 54, startPoint y: 264, endPoint x: 23, endPoint y: 264, distance: 31.2
click at [23, 264] on label "Other" at bounding box center [86, 263] width 128 height 13
click at [28, 264] on input "Other" at bounding box center [86, 263] width 116 height 5
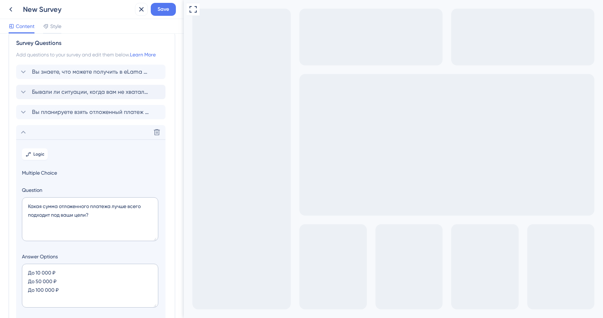
scroll to position [0, 0]
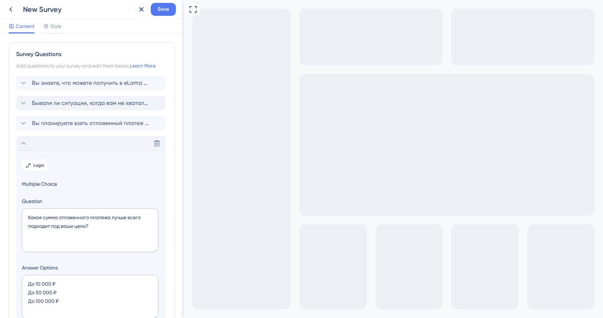
type input "Другая сумма"
click at [27, 143] on icon at bounding box center [23, 143] width 9 height 9
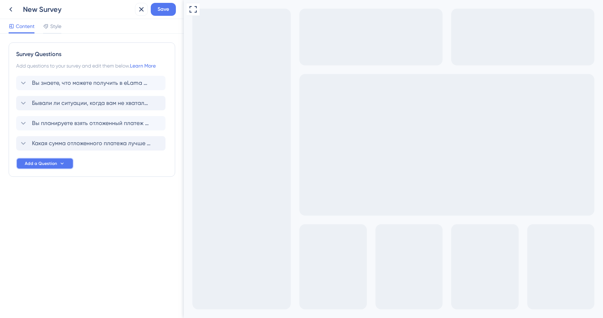
click at [41, 164] on span "Add a Question" at bounding box center [41, 163] width 32 height 6
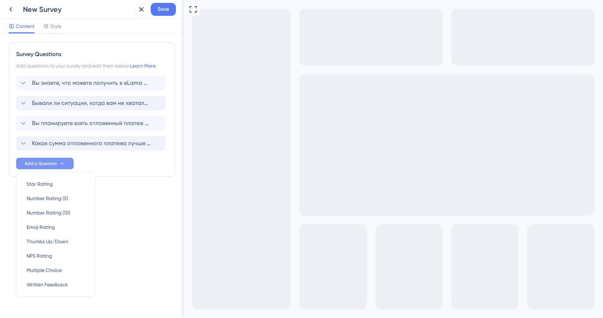
scroll to position [7, 0]
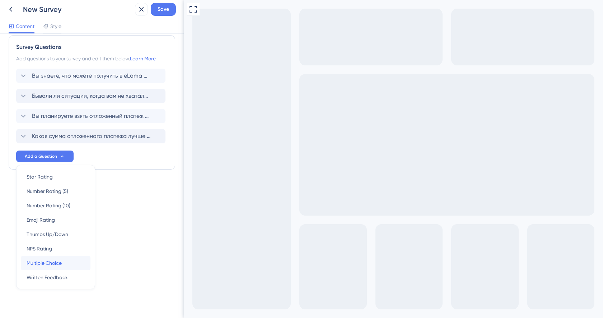
click at [58, 263] on span "Multiple Choice" at bounding box center [44, 263] width 35 height 9
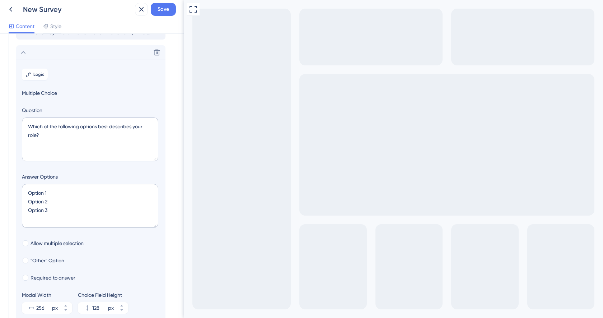
scroll to position [122, 0]
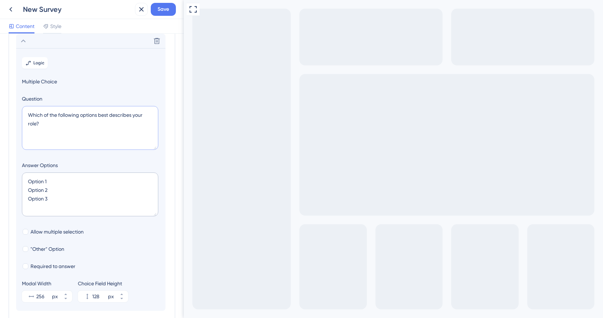
click at [56, 140] on textarea "Which of the following options best describes your role?" at bounding box center [90, 128] width 136 height 44
drag, startPoint x: 46, startPoint y: 125, endPoint x: 20, endPoint y: 116, distance: 27.0
click at [20, 116] on section "Logic Multiple Choice Question Which of the following options best describes yo…" at bounding box center [90, 179] width 149 height 262
paste textarea "При каких условиях вы бы взяли отложенный платеж"
type textarea "При каких условиях вы бы взяли отложенный платеж?"
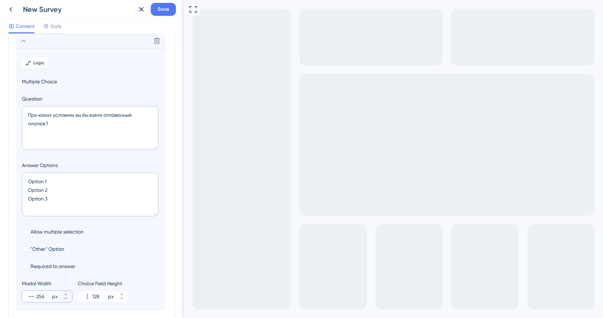
click at [39, 295] on input "256" at bounding box center [43, 296] width 14 height 9
type input "500"
drag, startPoint x: 53, startPoint y: 198, endPoint x: 22, endPoint y: 182, distance: 35.2
click at [22, 182] on textarea "Option 1 Option 2 Option 3" at bounding box center [90, 194] width 136 height 44
paste textarea "Начисление денег в течение 1 часа — Оплата комиссии вместе со счетом за сам пла…"
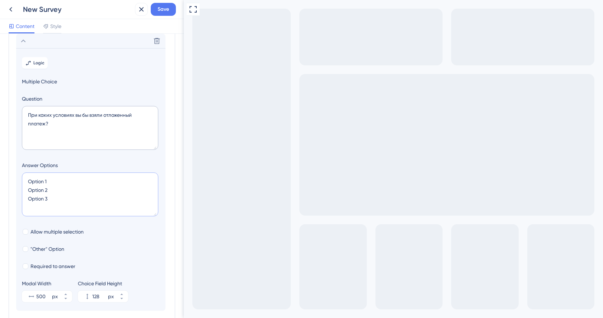
type textarea "Начисление денег в течение 1 часа — Оплата комиссии вместе со счетом за сам пла…"
type input "260"
click at [34, 181] on textarea "Начисление денег в течение 1 часа — Оплата комиссии вместе со счетом за сам пла…" at bounding box center [90, 194] width 136 height 44
type textarea "Начисление денег в течение 1 часа — Оплата комиссии вместе со счетом за сам пла…"
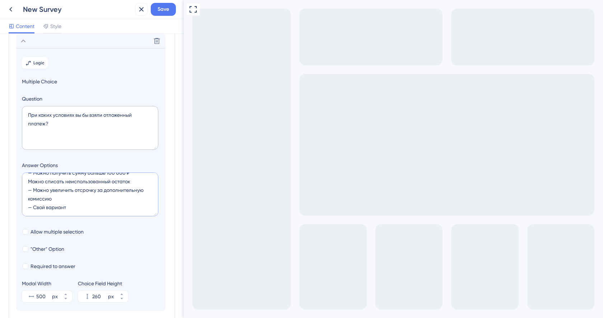
type input "216"
type textarea "Начисление денег в течение 1 часа — Оплата комиссии вместе со счетом за сам пла…"
type input "260"
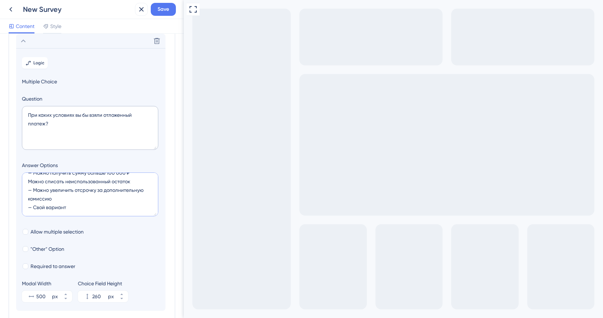
click at [33, 187] on textarea "Начисление денег в течение 1 часа — Оплата комиссии вместе со счетом за сам пла…" at bounding box center [90, 194] width 136 height 44
drag, startPoint x: 65, startPoint y: 208, endPoint x: 34, endPoint y: 208, distance: 30.9
click at [34, 208] on textarea "Начисление денег в течение 1 часа — Оплата комиссии вместе со счетом за сам пла…" at bounding box center [90, 194] width 136 height 44
type textarea "Начисление денег в течение 1 часа — Оплата комиссии вместе со счетом за сам пла…"
type input "216"
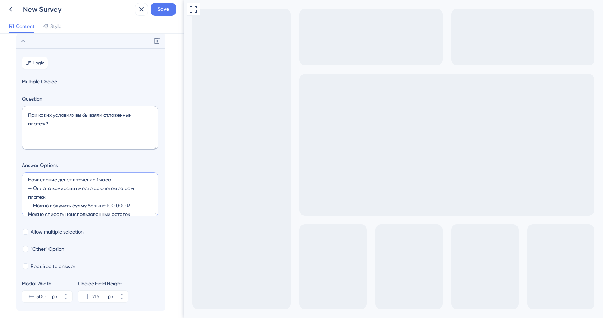
scroll to position [0, 0]
click at [34, 207] on textarea "Начисление денег в течение 1 часа — Оплата комиссии вместе со счетом за сам пла…" at bounding box center [90, 194] width 136 height 44
click at [34, 191] on textarea "Начисление денег в течение 1 часа — Оплата комиссии вместе со счетом за сам пла…" at bounding box center [90, 194] width 136 height 44
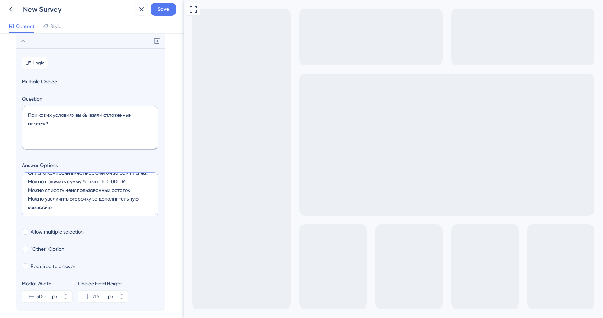
click at [36, 211] on textarea "Начисление денег в течение 1 часа Оплата комиссии вместе со счетом за сам плате…" at bounding box center [90, 194] width 136 height 44
type textarea "Начисление денег в течение 1 часа Оплата комиссии вместе со счетом за сам плате…"
click at [27, 246] on div at bounding box center [26, 249] width 6 height 6
checkbox input "true"
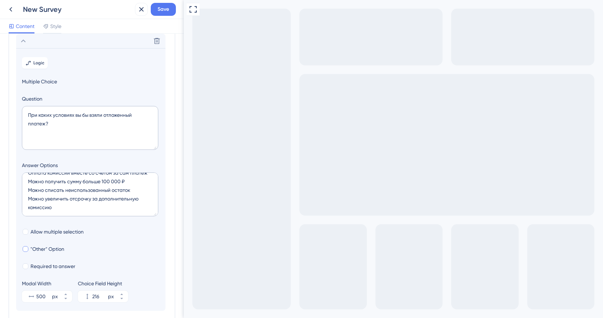
type input "268"
drag, startPoint x: 45, startPoint y: 263, endPoint x: 30, endPoint y: 263, distance: 14.4
click at [30, 263] on input "Other" at bounding box center [86, 263] width 116 height 5
paste input "Свой вариант"
click at [33, 268] on label "OСвой вариант" at bounding box center [86, 263] width 128 height 13
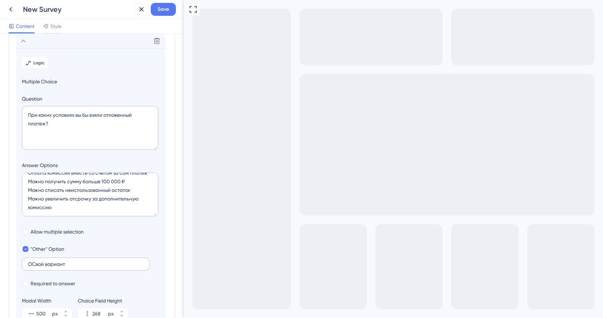
click at [33, 266] on input "OСвой вариант" at bounding box center [86, 263] width 116 height 5
click at [32, 264] on input "OСвой вариант" at bounding box center [86, 263] width 116 height 5
type input "Свой вариант"
click at [32, 283] on span "Required to answer" at bounding box center [53, 283] width 45 height 9
checkbox input "true"
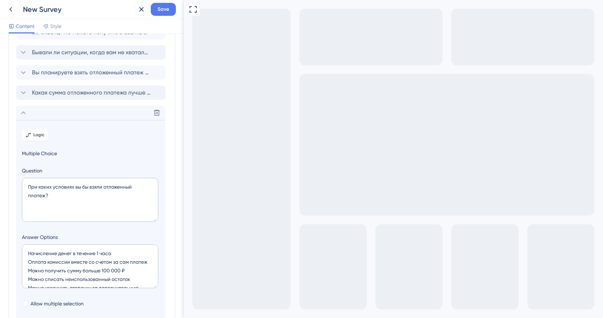
scroll to position [49, 0]
click at [39, 98] on span "Какая сумма отложенного платежа лучше всего подходит под ваши цели?" at bounding box center [91, 94] width 118 height 9
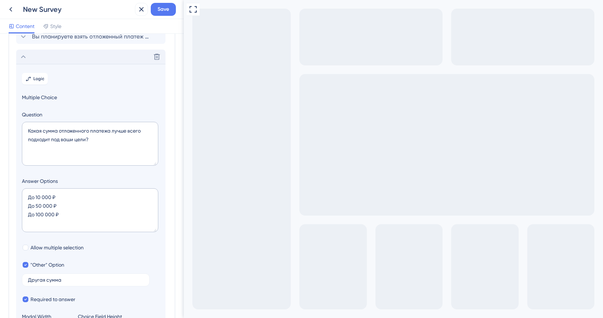
scroll to position [102, 0]
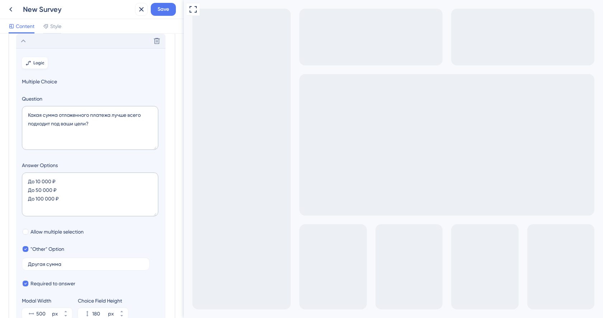
click at [41, 67] on button "Logic" at bounding box center [35, 62] width 26 height 11
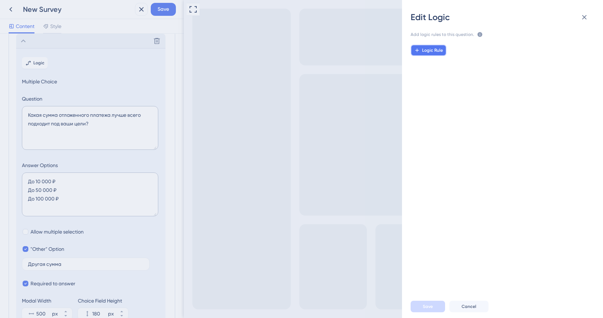
click at [440, 45] on button "Logic Rule" at bounding box center [429, 50] width 36 height 11
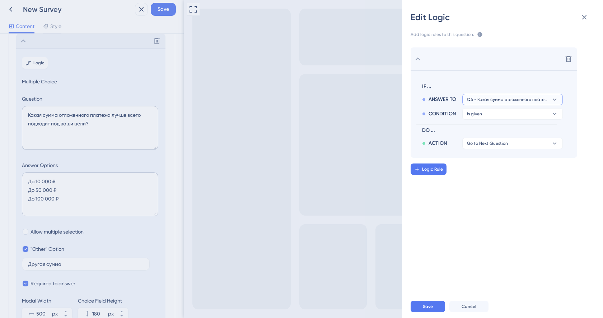
click at [491, 101] on span "Q4 - Какая сумма отложенного платежа лучше всего подходит под ваши цели?" at bounding box center [507, 100] width 81 height 6
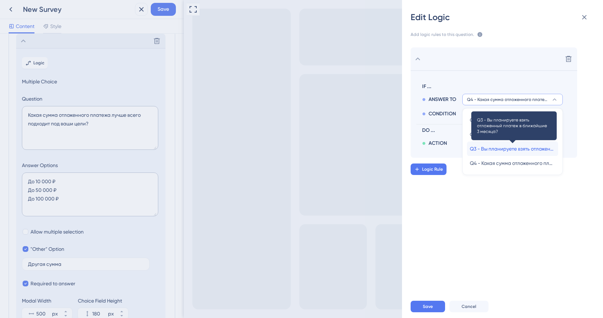
click at [494, 148] on span "Q3 - Вы планируете взять отложенный платеж в ближайшие 3 месяца?" at bounding box center [512, 148] width 85 height 9
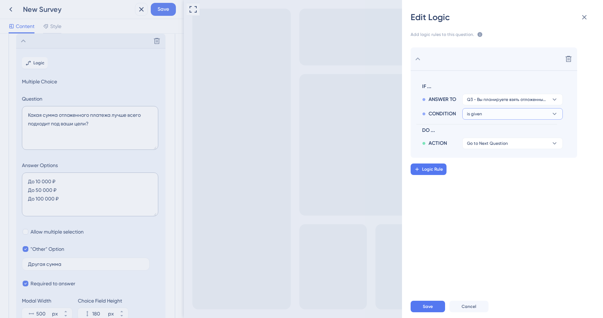
click at [489, 114] on button "is given" at bounding box center [512, 113] width 101 height 11
click at [486, 160] on div "has has" at bounding box center [512, 163] width 85 height 14
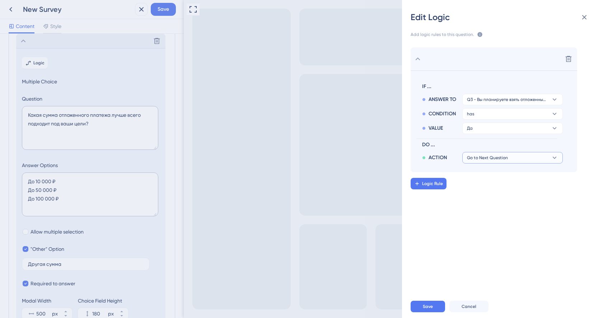
click at [488, 155] on span "Go to Next Question" at bounding box center [487, 158] width 41 height 6
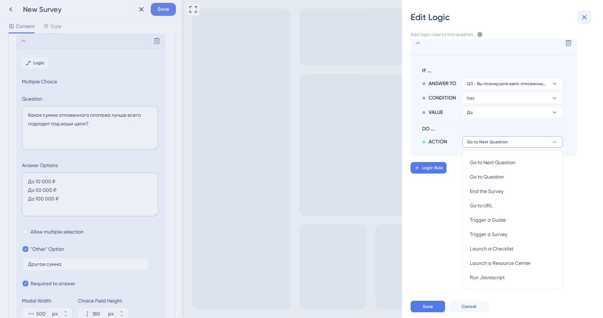
click at [580, 20] on button at bounding box center [584, 17] width 14 height 14
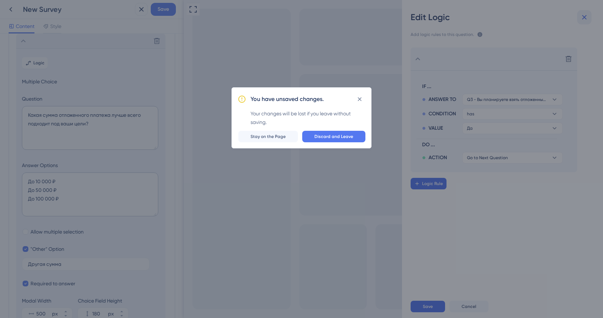
scroll to position [0, 0]
click at [336, 136] on span "Discard and Leave" at bounding box center [334, 137] width 39 height 6
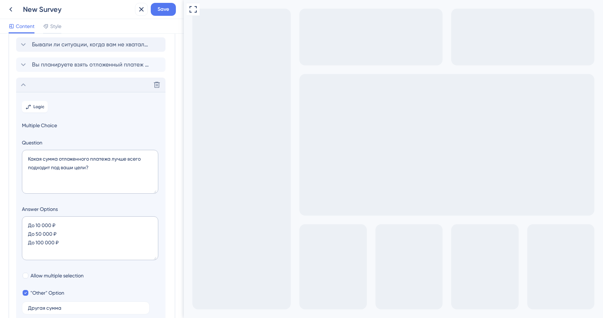
scroll to position [53, 0]
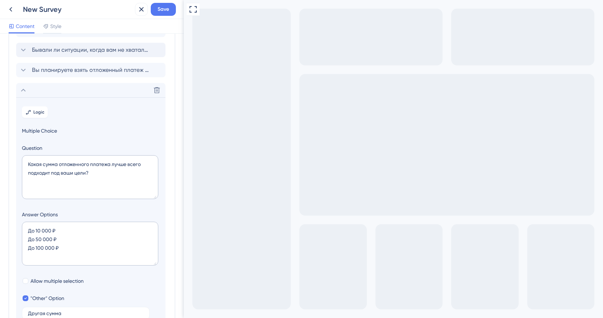
click at [25, 89] on icon at bounding box center [23, 90] width 9 height 9
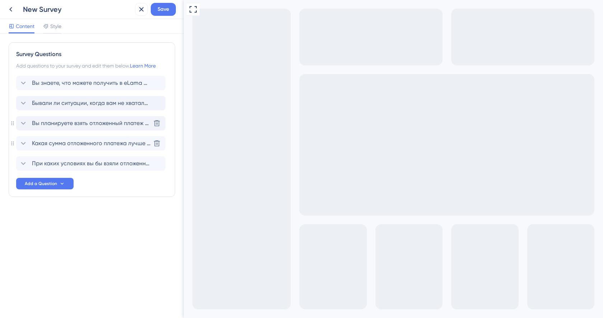
click at [61, 122] on span "Вы планируете взять отложенный платеж в ближайшие 3 месяца?" at bounding box center [91, 123] width 118 height 9
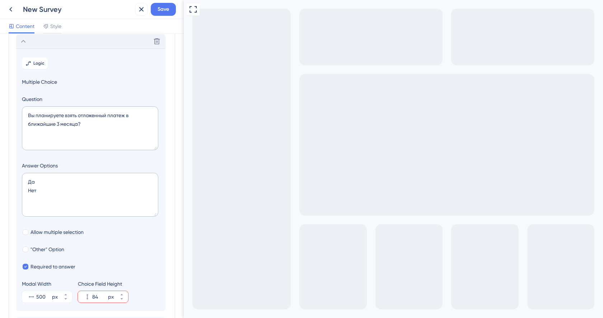
scroll to position [82, 0]
click at [36, 65] on span "Logic" at bounding box center [38, 63] width 11 height 6
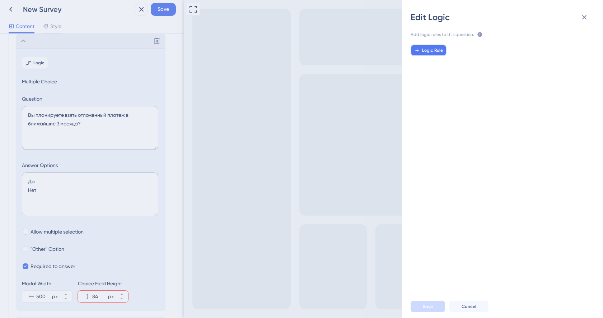
click at [437, 53] on button "Logic Rule" at bounding box center [429, 50] width 36 height 11
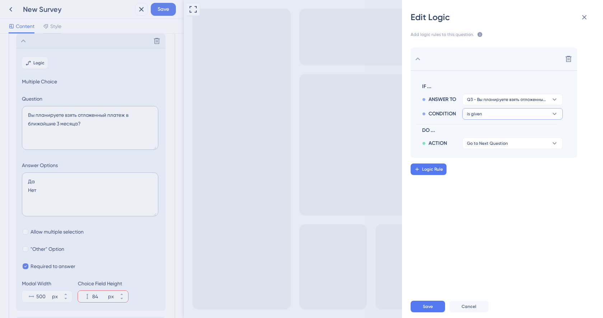
click at [497, 115] on button "is given" at bounding box center [512, 113] width 101 height 11
click at [489, 165] on div "has has" at bounding box center [512, 163] width 85 height 14
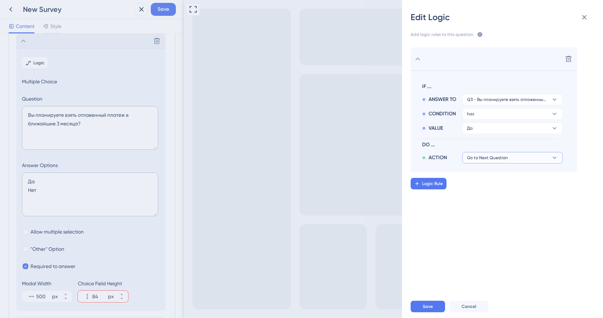
click at [487, 154] on button "Go to Next Question" at bounding box center [512, 157] width 101 height 11
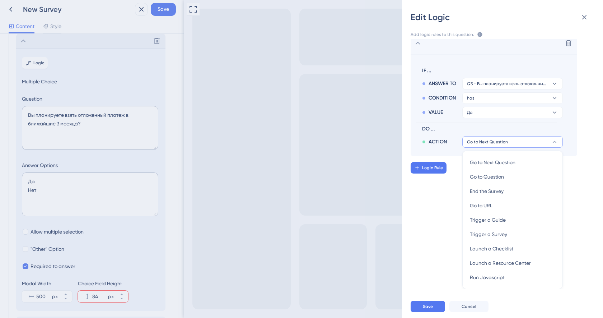
click at [443, 195] on div "Delete IF ... ANSWER TO Q3 - Вы планируете взять отложенный платеж в ближайшие …" at bounding box center [505, 164] width 213 height 250
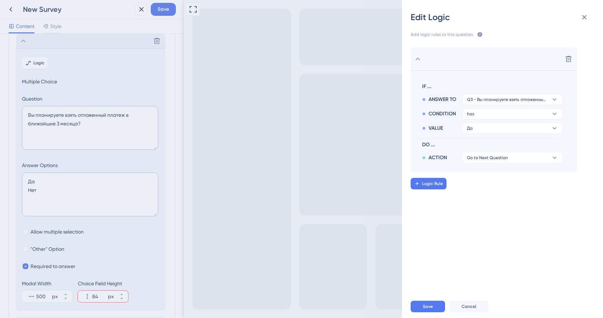
scroll to position [0, 0]
click at [441, 183] on span "Logic Rule" at bounding box center [432, 184] width 21 height 6
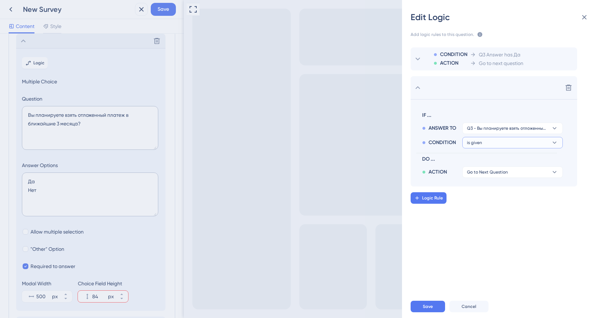
click at [491, 140] on button "is given" at bounding box center [512, 142] width 101 height 11
click at [488, 193] on div "has has" at bounding box center [512, 192] width 85 height 14
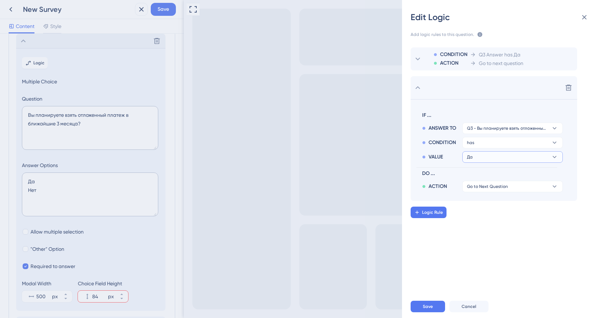
click at [489, 160] on button "Да" at bounding box center [512, 156] width 101 height 11
click at [486, 191] on div "Нет Нет" at bounding box center [512, 192] width 85 height 14
click at [486, 185] on span "Go to Next Question" at bounding box center [487, 186] width 41 height 6
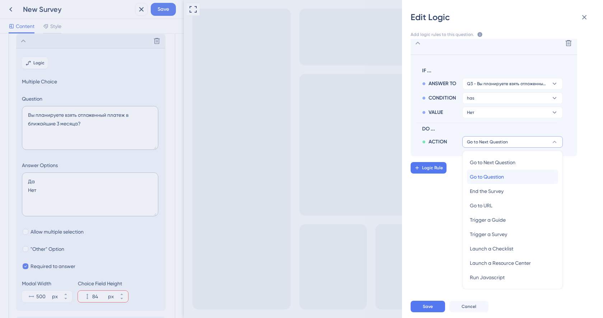
click at [486, 180] on span "Go to Question" at bounding box center [487, 176] width 34 height 9
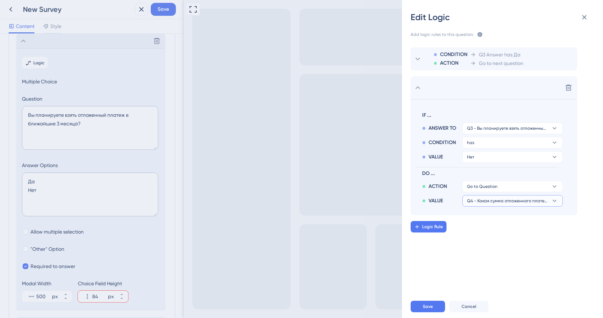
click at [480, 201] on span "Q4 - Какая сумма отложенного платежа лучше всего подходит под ваши цели?" at bounding box center [507, 201] width 81 height 6
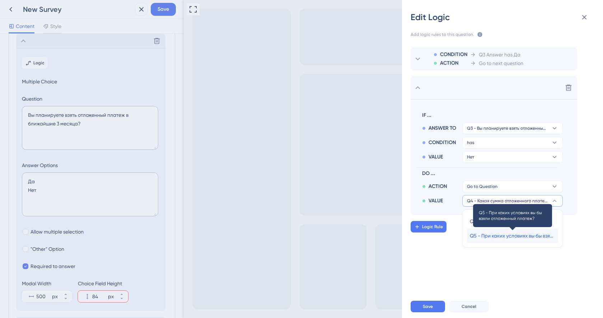
click at [485, 234] on span "Q5 - При каких условиях вы бы взяли отложенный платеж?" at bounding box center [512, 235] width 85 height 9
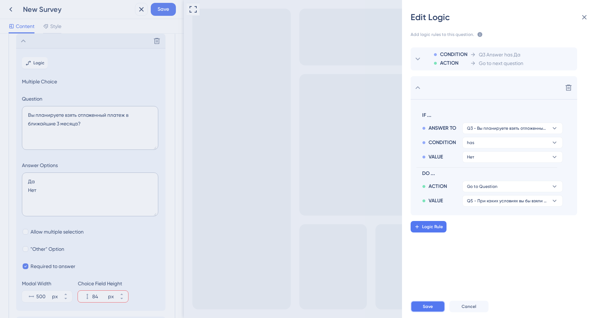
click at [426, 308] on span "Save" at bounding box center [428, 306] width 10 height 6
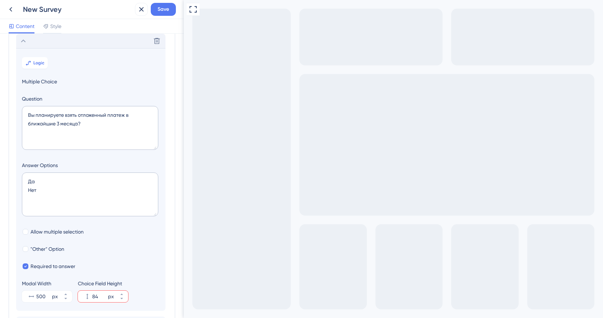
click at [30, 43] on div "Delete" at bounding box center [90, 41] width 149 height 14
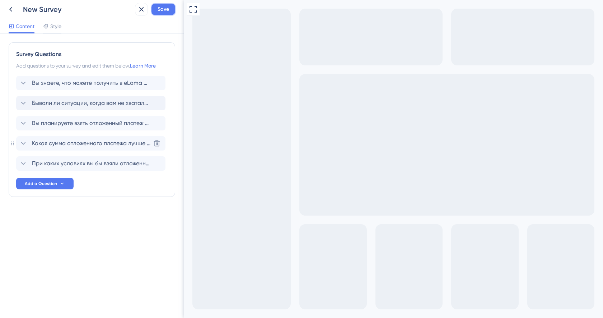
click at [162, 10] on span "Save" at bounding box center [163, 9] width 11 height 9
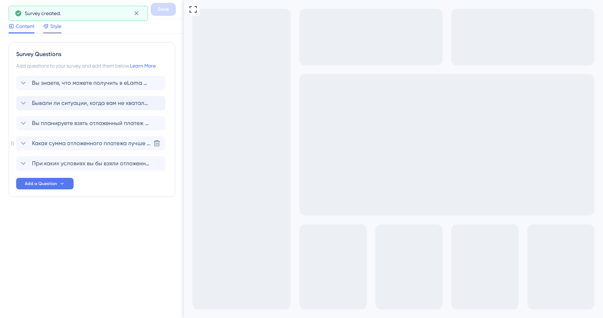
click at [61, 28] on span "Style" at bounding box center [55, 26] width 11 height 9
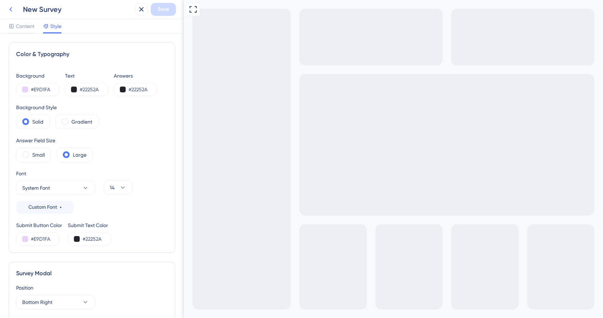
click at [10, 11] on icon at bounding box center [10, 9] width 9 height 9
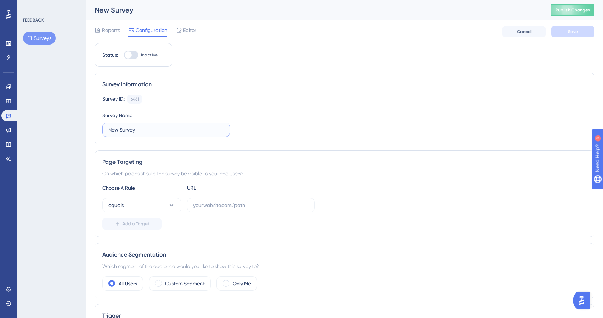
drag, startPoint x: 141, startPoint y: 129, endPoint x: 107, endPoint y: 129, distance: 34.1
click at [107, 129] on label "New Survey" at bounding box center [166, 129] width 128 height 14
type input "Опрос по отложенному платежу"
click at [211, 92] on div "Survey Information Survey ID: 6461 Copy Survey Name Опрос по отложенному платежу" at bounding box center [345, 109] width 500 height 72
click at [218, 206] on input "text" at bounding box center [251, 205] width 116 height 8
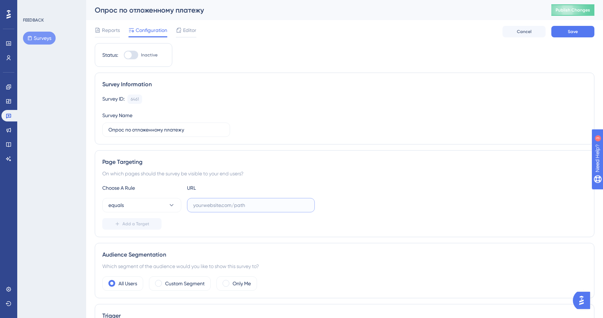
paste input "[URL][DOMAIN_NAME]"
type input "[URL][DOMAIN_NAME]"
click at [581, 35] on button "Save" at bounding box center [572, 31] width 43 height 11
click at [559, 10] on span "Publish Changes" at bounding box center [573, 10] width 34 height 6
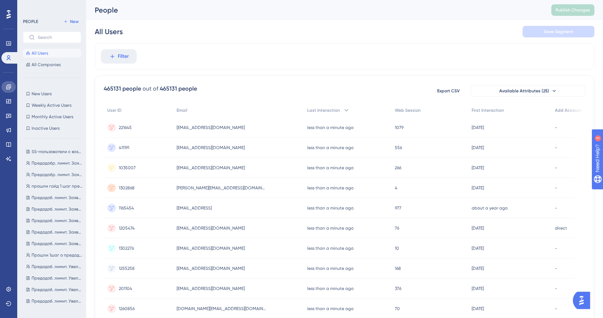
click at [9, 87] on icon at bounding box center [8, 86] width 5 height 5
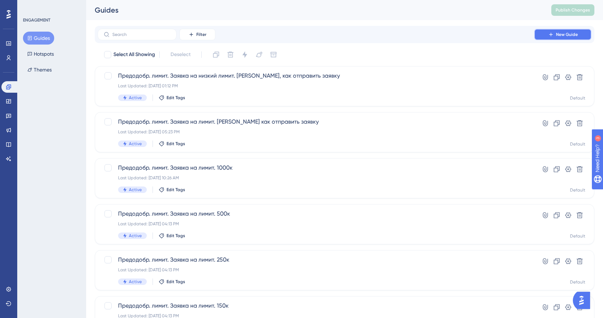
click at [573, 39] on button "New Guide" at bounding box center [562, 34] width 57 height 11
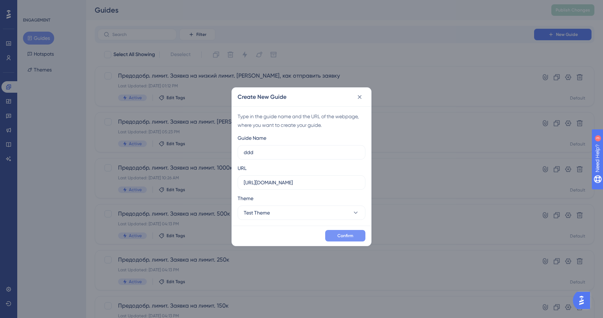
type input "ddd"
click at [343, 234] on span "Confirm" at bounding box center [345, 236] width 16 height 6
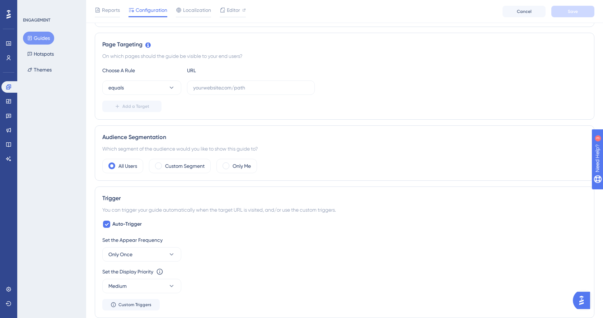
scroll to position [155, 0]
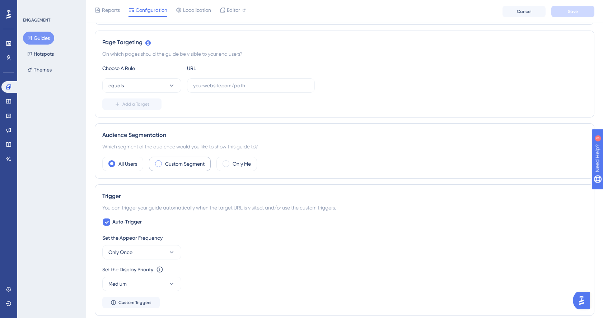
click at [180, 158] on div "Custom Segment" at bounding box center [180, 164] width 62 height 14
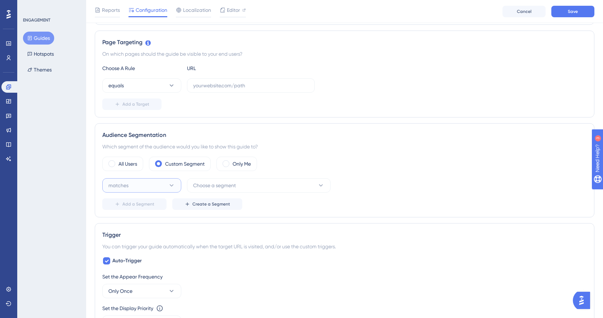
click at [163, 181] on button "matches" at bounding box center [141, 185] width 79 height 14
click at [170, 146] on div "Which segment of the audience would you like to show this guide to?" at bounding box center [344, 146] width 485 height 9
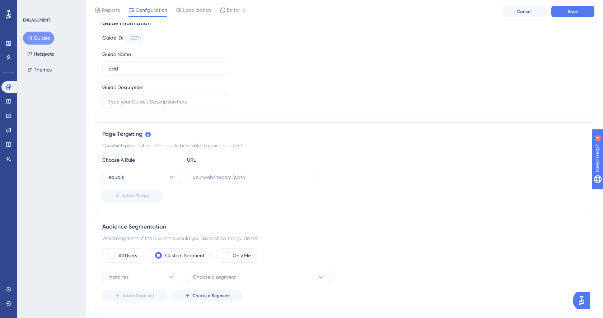
scroll to position [0, 0]
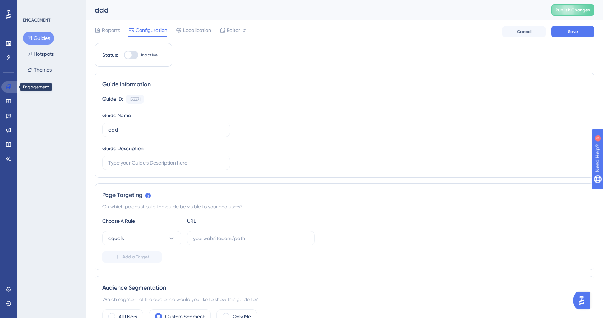
click at [8, 88] on icon at bounding box center [9, 87] width 6 height 6
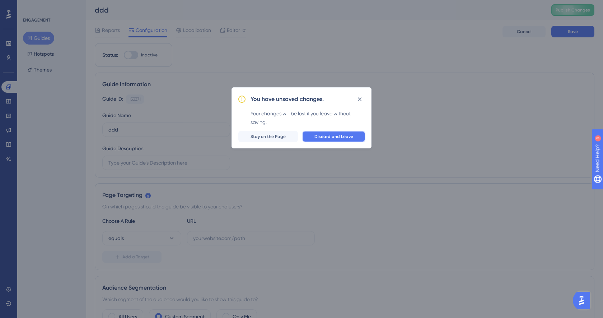
click at [335, 135] on span "Discard and Leave" at bounding box center [334, 137] width 39 height 6
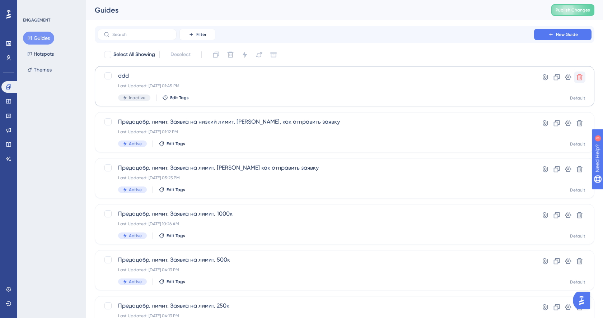
click at [584, 75] on button at bounding box center [579, 76] width 11 height 11
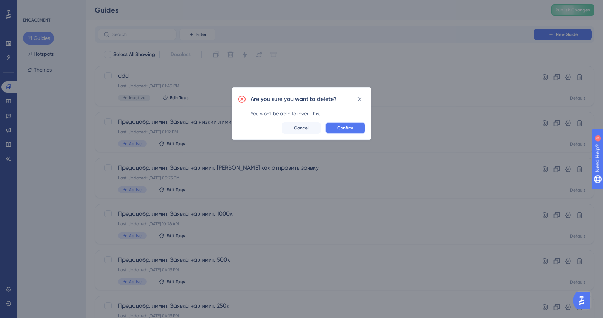
click at [350, 132] on button "Confirm" at bounding box center [345, 127] width 40 height 11
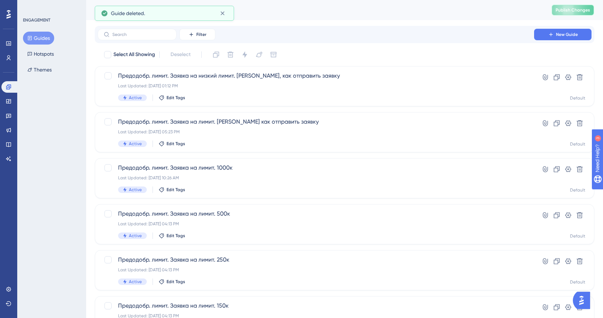
click at [578, 10] on span "Publish Changes" at bounding box center [573, 10] width 34 height 6
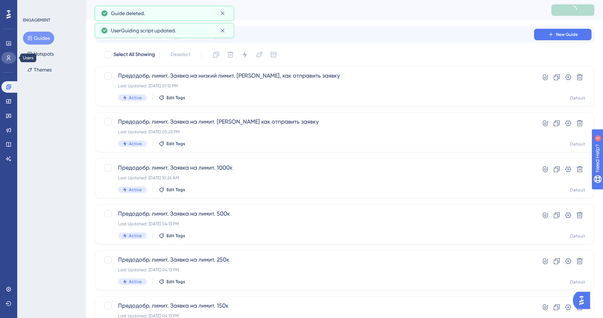
click at [9, 62] on link at bounding box center [8, 57] width 14 height 11
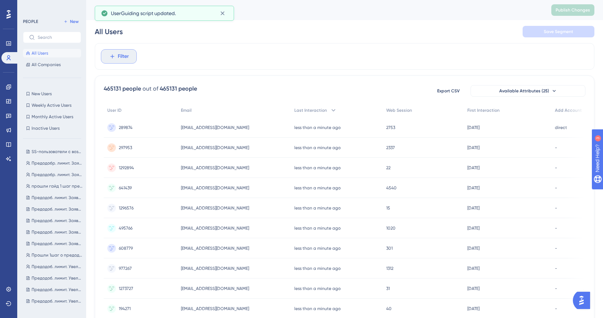
click at [126, 52] on span "Filter" at bounding box center [123, 56] width 11 height 9
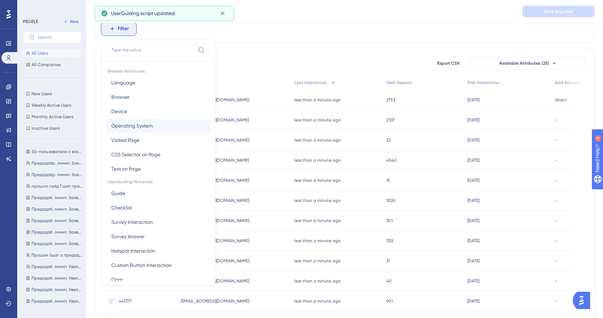
scroll to position [16, 0]
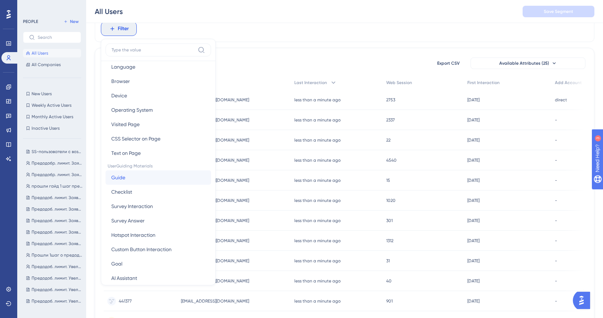
click at [135, 172] on button "Guide Guide" at bounding box center [159, 177] width 106 height 14
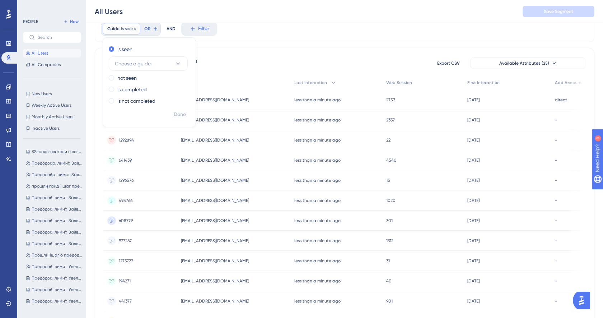
click at [131, 31] on span "is seen" at bounding box center [127, 29] width 13 height 6
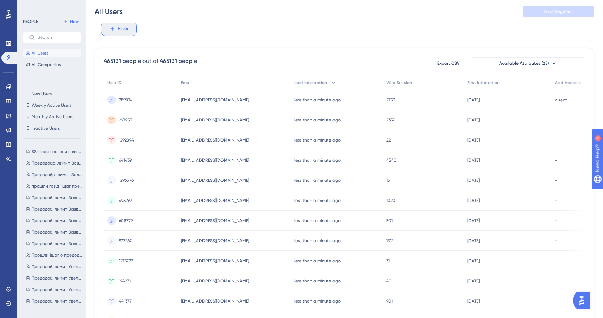
click at [126, 30] on span "Filter" at bounding box center [123, 28] width 11 height 9
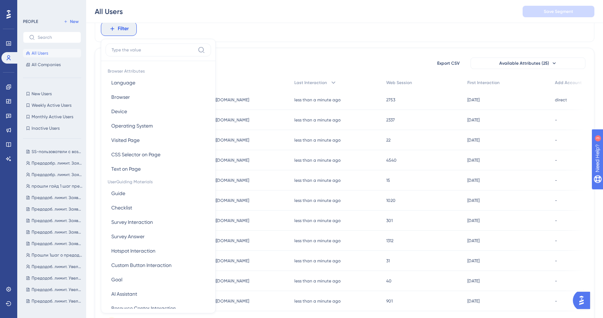
scroll to position [47, 0]
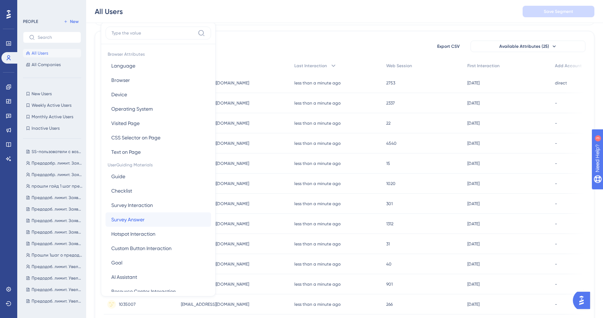
click at [140, 219] on span "Survey Answer" at bounding box center [127, 219] width 33 height 9
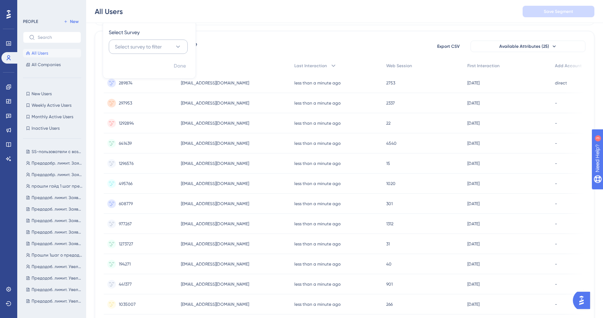
click at [139, 48] on span "Select survey to filter" at bounding box center [138, 46] width 47 height 9
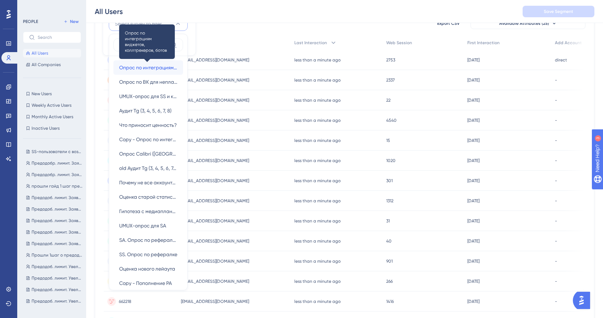
click at [141, 65] on span "Опрос по интеграциям виджетов, коллтрекеров, ботов" at bounding box center [148, 67] width 58 height 9
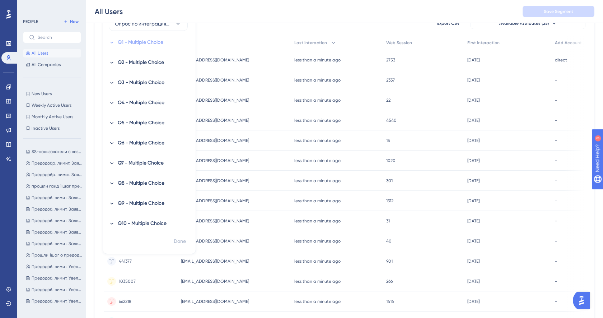
click at [113, 43] on icon at bounding box center [112, 42] width 6 height 6
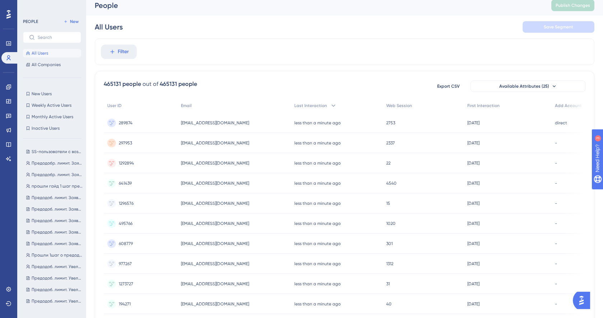
scroll to position [0, 0]
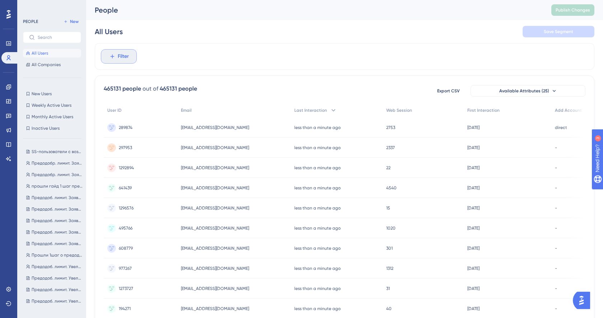
click at [127, 59] on span "Filter" at bounding box center [123, 56] width 11 height 9
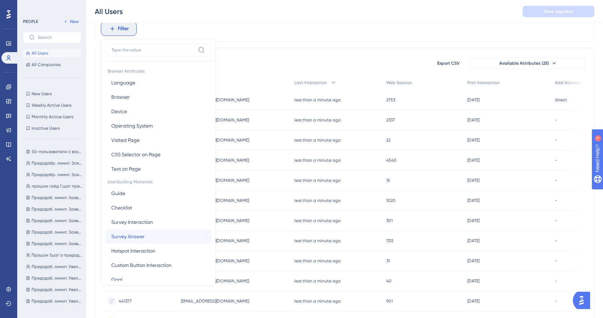
click at [134, 234] on span "Survey Answer" at bounding box center [127, 236] width 33 height 9
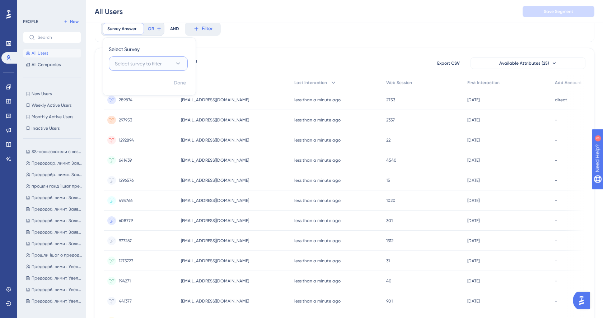
click at [169, 66] on button "Select survey to filter" at bounding box center [148, 63] width 79 height 14
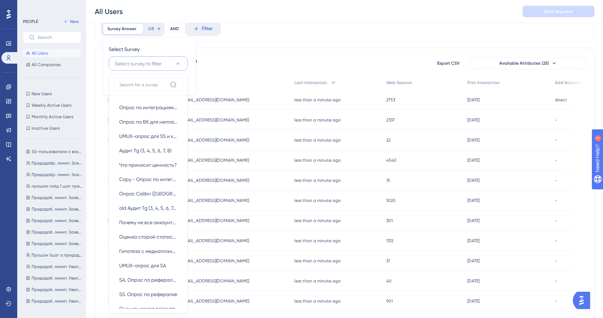
scroll to position [62, 0]
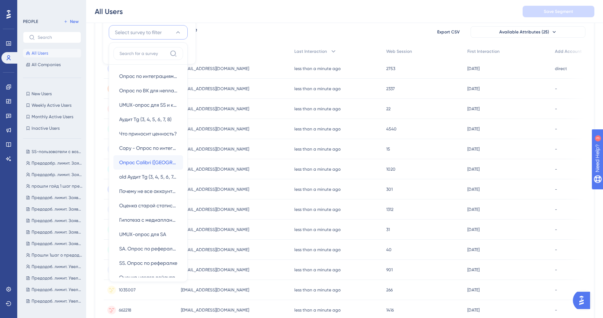
click at [143, 162] on span "Опрос Calibri (SA)" at bounding box center [148, 162] width 58 height 9
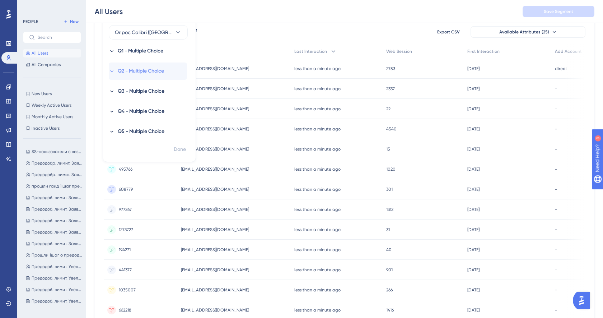
click at [111, 70] on icon at bounding box center [112, 71] width 6 height 6
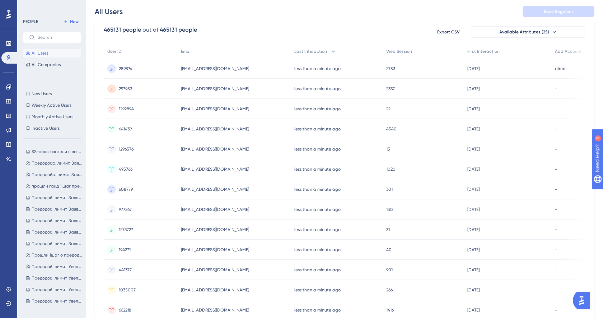
scroll to position [0, 0]
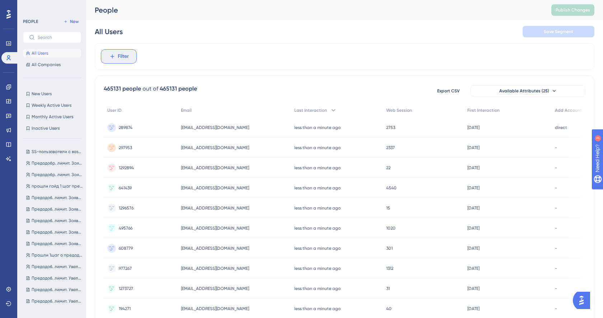
click at [130, 49] on button "Filter" at bounding box center [119, 56] width 36 height 14
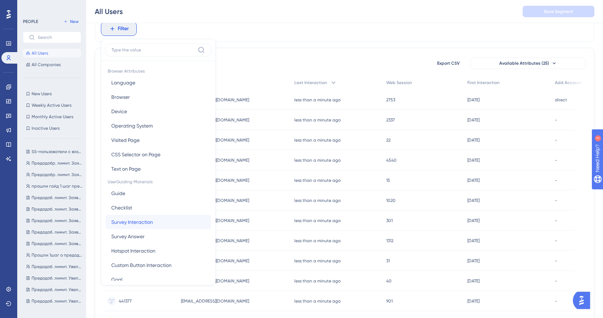
click at [145, 224] on span "Survey Interaction" at bounding box center [132, 222] width 42 height 9
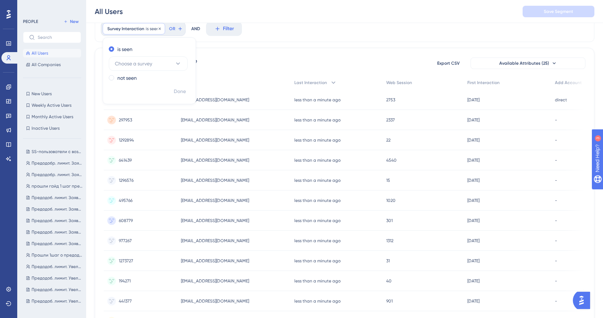
click at [146, 30] on span "is seen" at bounding box center [152, 29] width 13 height 6
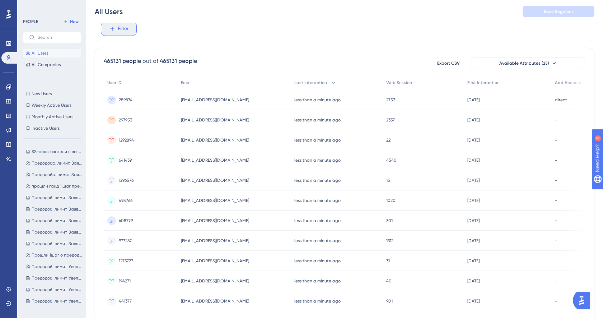
click at [132, 29] on button "Filter" at bounding box center [119, 29] width 36 height 14
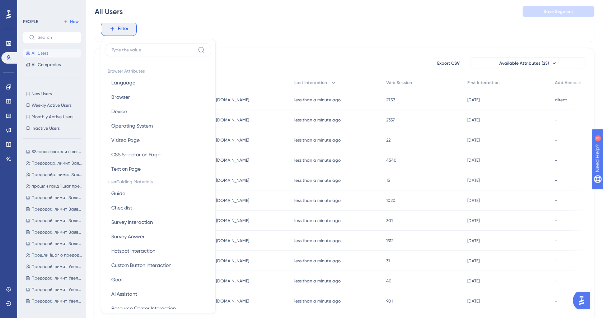
scroll to position [47, 0]
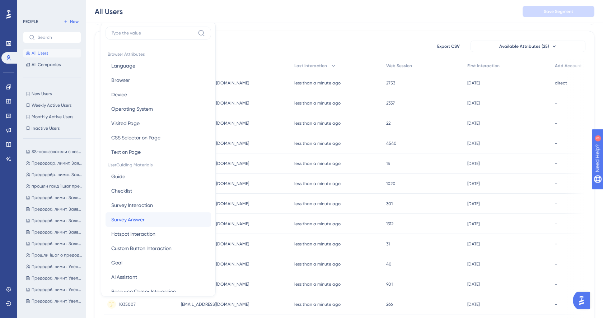
click at [136, 223] on span "Survey Answer" at bounding box center [127, 219] width 33 height 9
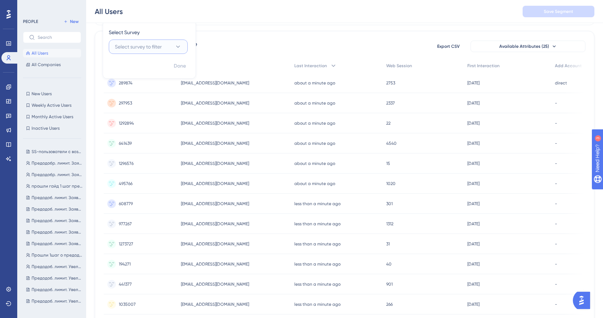
click at [142, 48] on span "Select survey to filter" at bounding box center [138, 46] width 47 height 9
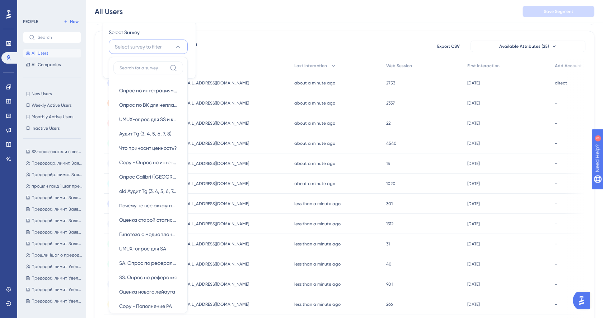
scroll to position [66, 0]
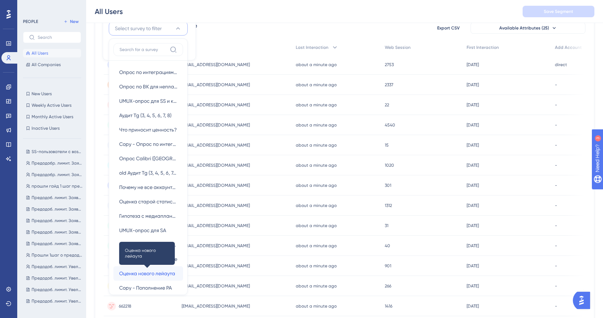
click at [140, 275] on span "Оценка нового лейаута" at bounding box center [147, 273] width 56 height 9
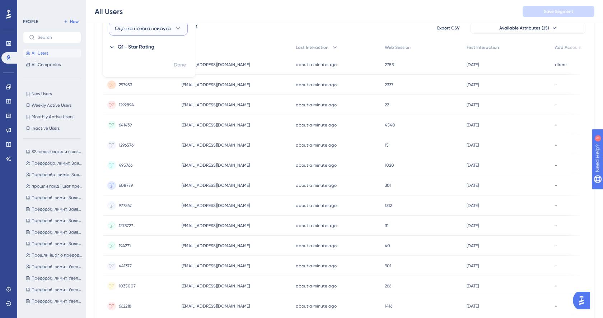
click at [135, 34] on button "Оценка нового лейаута" at bounding box center [148, 28] width 79 height 14
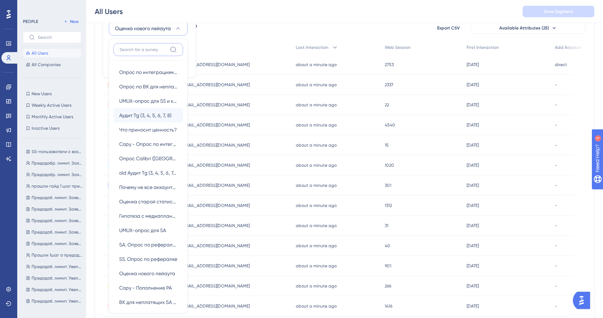
scroll to position [79, 0]
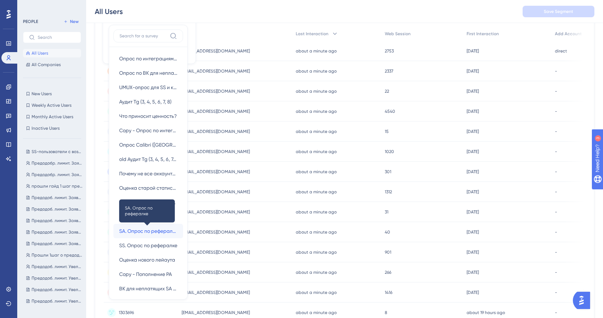
click at [134, 234] on span "SA. Опрос по рефералке" at bounding box center [148, 231] width 58 height 9
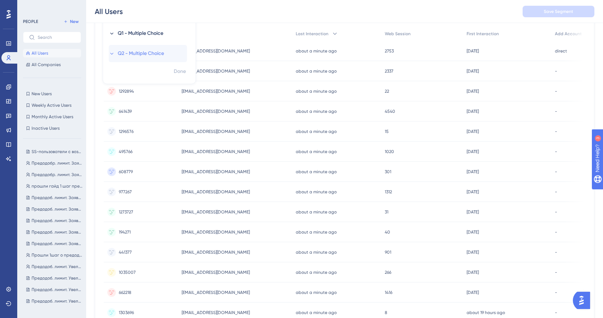
click at [110, 53] on icon at bounding box center [112, 54] width 6 height 6
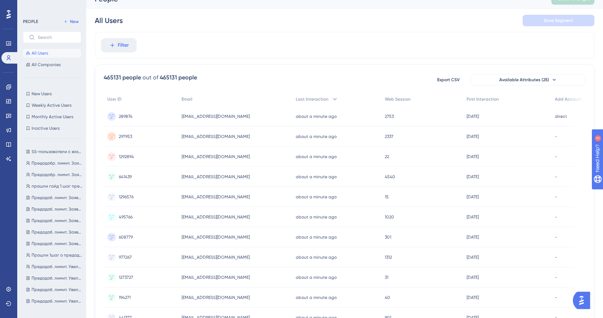
scroll to position [0, 0]
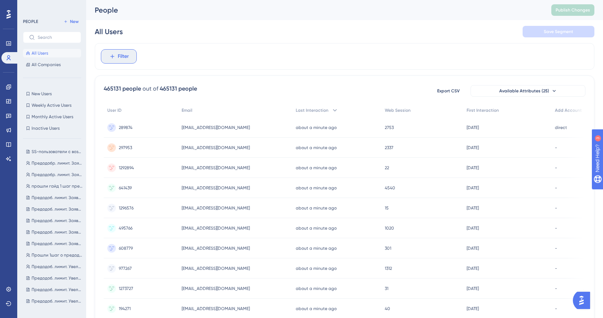
click at [131, 59] on button "Filter" at bounding box center [119, 56] width 36 height 14
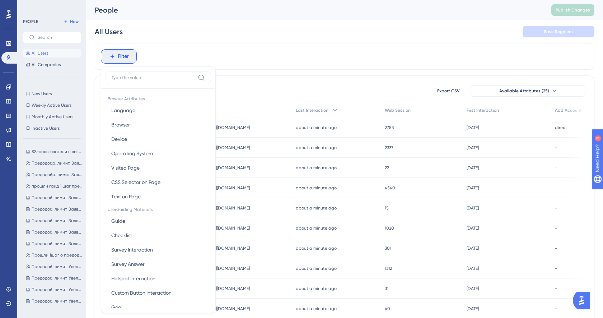
scroll to position [31, 0]
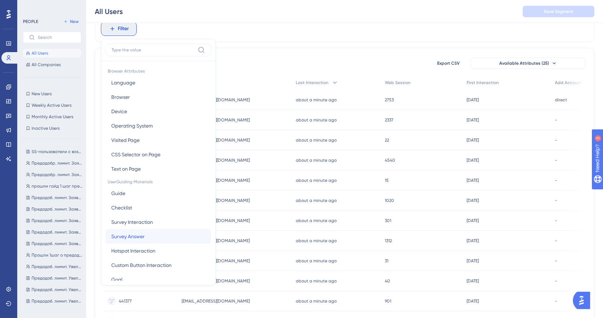
click at [124, 234] on span "Survey Answer" at bounding box center [127, 236] width 33 height 9
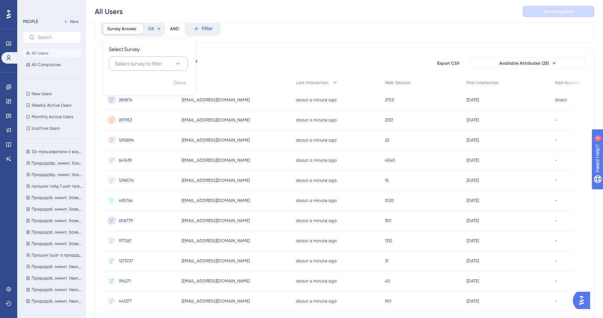
click at [180, 64] on icon at bounding box center [177, 63] width 7 height 7
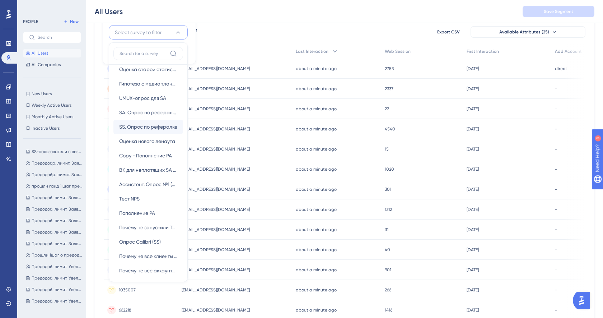
scroll to position [150, 0]
click at [139, 227] on span "Опрос Calibri (SS)" at bounding box center [140, 227] width 42 height 9
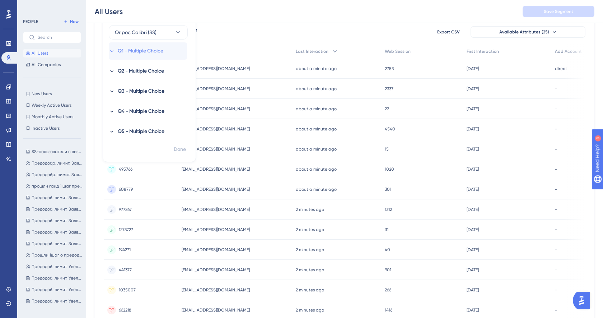
click at [132, 51] on span "Q1 - Multiple Choice" at bounding box center [141, 51] width 46 height 9
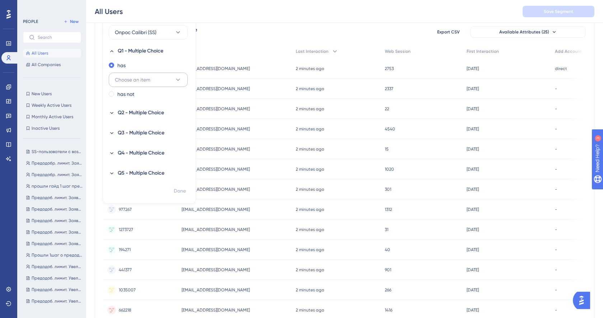
click at [140, 81] on span "Choose an item" at bounding box center [133, 79] width 36 height 9
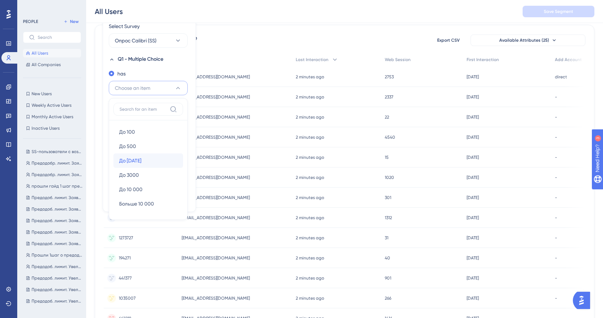
click at [130, 163] on span "До 1500" at bounding box center [130, 160] width 22 height 9
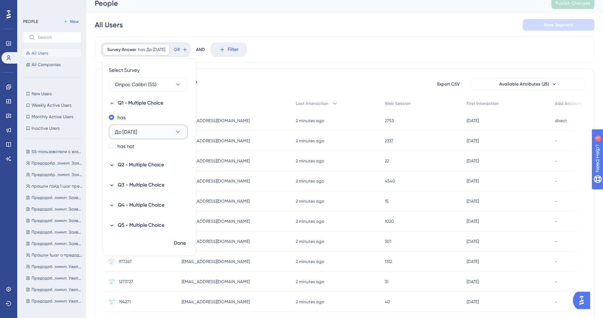
scroll to position [3, 0]
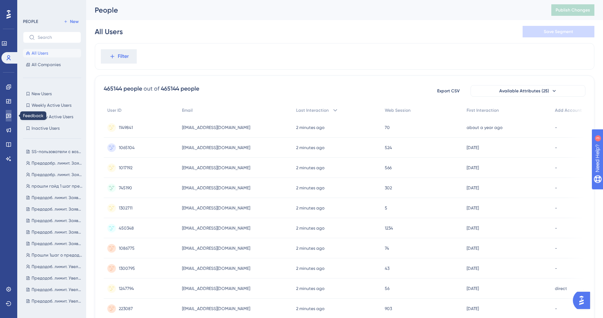
click at [8, 113] on icon at bounding box center [9, 116] width 6 height 6
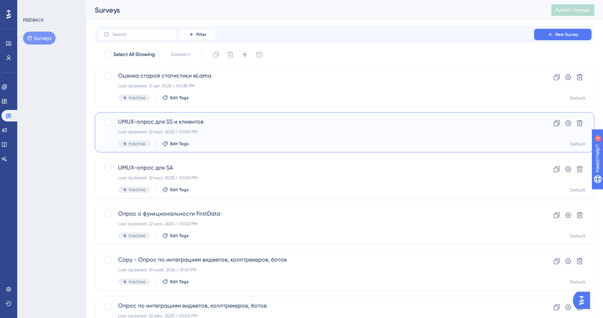
click at [223, 131] on div "Last Updated: 22 июл. 2025 г. 01:00 PM" at bounding box center [316, 132] width 396 height 6
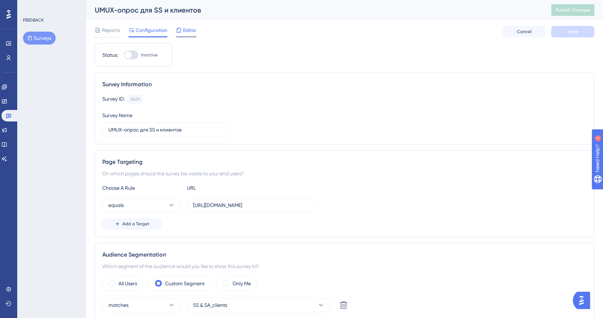
click at [191, 32] on span "Editor" at bounding box center [189, 30] width 13 height 9
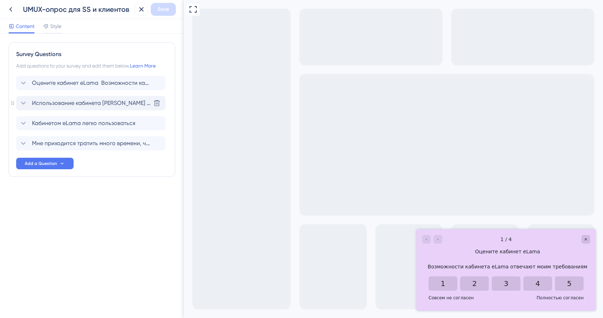
click at [106, 103] on span "Использование кабинета [PERSON_NAME] — разочаровывающий опыт" at bounding box center [91, 103] width 118 height 9
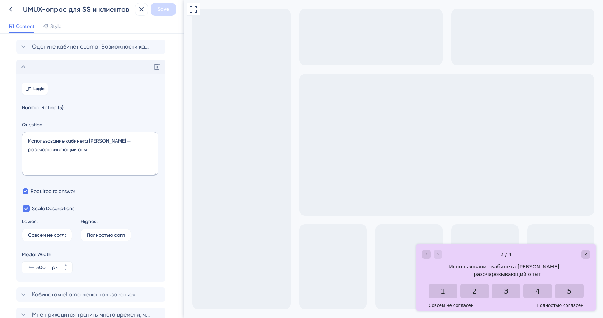
scroll to position [62, 0]
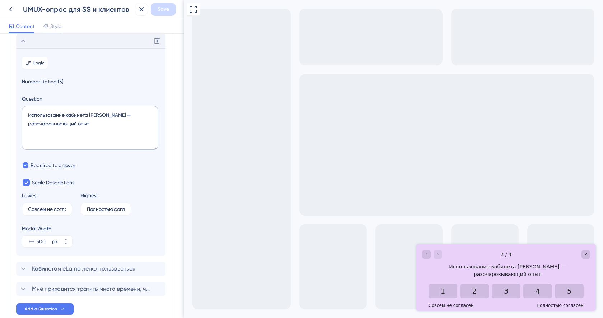
click at [91, 46] on div "Delete" at bounding box center [90, 41] width 149 height 14
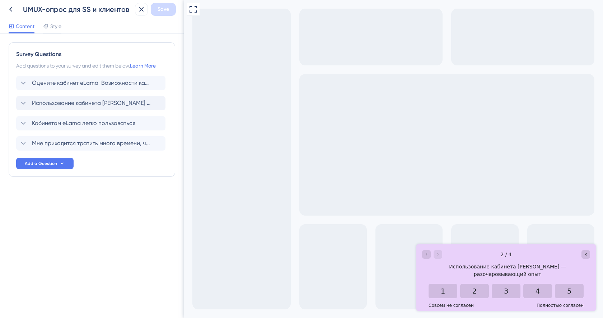
scroll to position [0, 0]
click at [76, 78] on div "Оцените кабинет eLama Возможности кабинета [PERSON_NAME] отвечают моим требован…" at bounding box center [90, 83] width 149 height 14
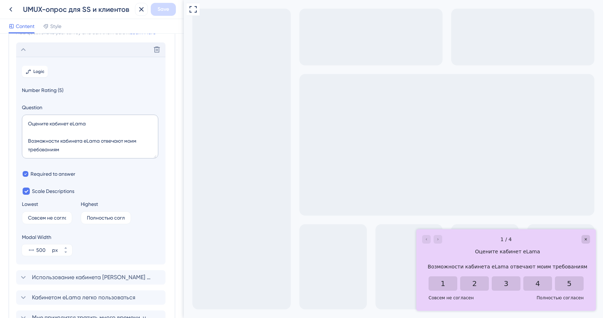
scroll to position [42, 0]
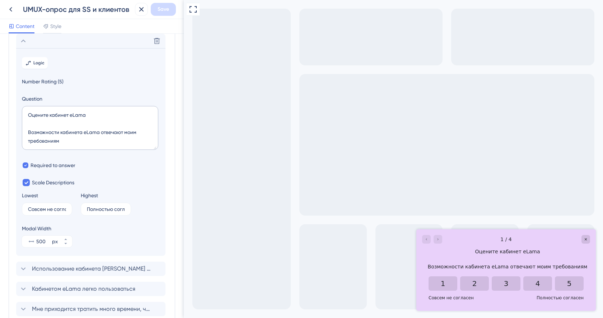
click at [79, 50] on section "Logic Number Rating (5) Question Оцените кабинет eLama Возможности кабинета eLa…" at bounding box center [90, 152] width 149 height 208
click at [59, 28] on span "Style" at bounding box center [55, 26] width 11 height 9
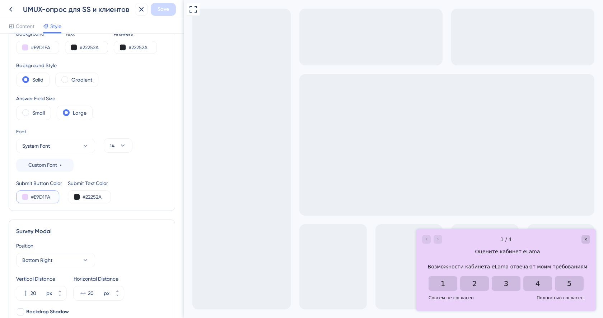
drag, startPoint x: 52, startPoint y: 196, endPoint x: 30, endPoint y: 197, distance: 22.3
click at [30, 197] on div "#E9D1FA" at bounding box center [37, 196] width 43 height 13
drag, startPoint x: 105, startPoint y: 199, endPoint x: 73, endPoint y: 201, distance: 31.7
click at [73, 201] on div "#22252A" at bounding box center [89, 196] width 43 height 13
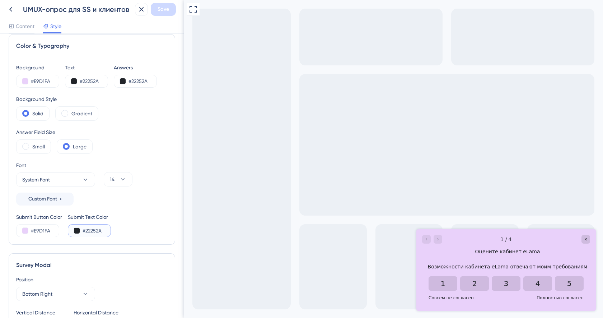
scroll to position [5, 0]
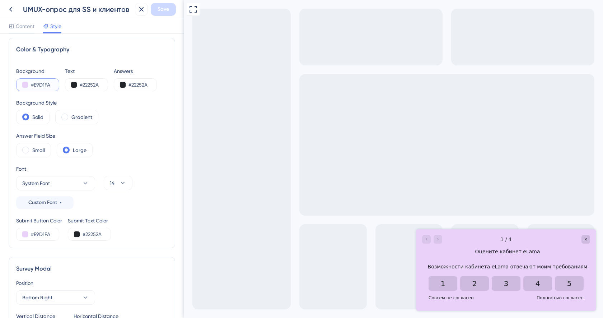
drag, startPoint x: 53, startPoint y: 84, endPoint x: 12, endPoint y: 84, distance: 40.9
click at [12, 84] on div "Color & Typography Background #E9D1FA Text #22252A Answers #22252A Background S…" at bounding box center [92, 143] width 167 height 210
drag, startPoint x: 101, startPoint y: 84, endPoint x: 42, endPoint y: 84, distance: 58.9
click at [42, 84] on div "Background #E9D1FA Text #22252A Answers #22252A" at bounding box center [92, 79] width 152 height 24
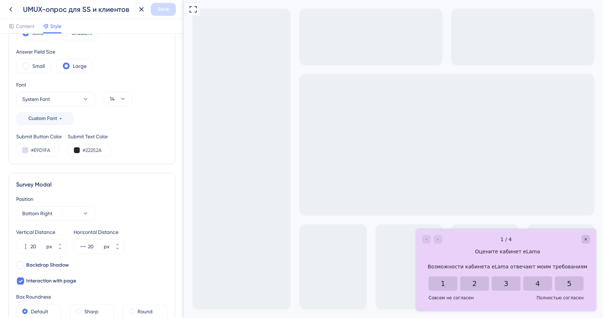
scroll to position [93, 0]
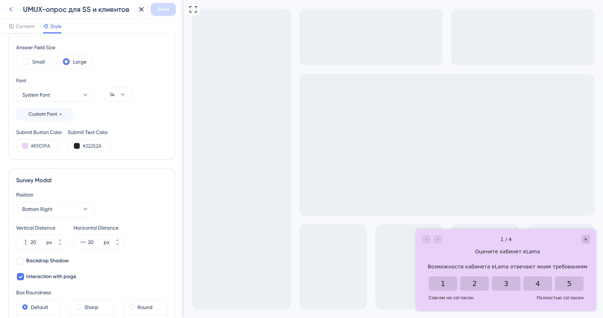
click at [9, 10] on icon at bounding box center [10, 9] width 9 height 9
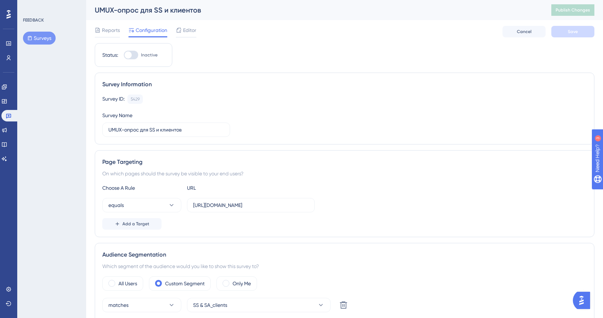
click at [13, 124] on updates "Product Updates" at bounding box center [8, 129] width 14 height 11
click at [13, 119] on link at bounding box center [9, 115] width 17 height 11
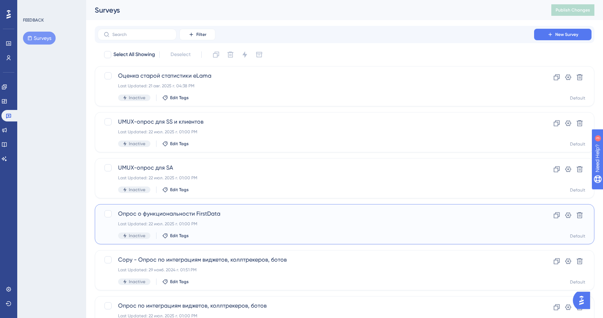
click at [223, 213] on span "Опрос о функциональности FirstData" at bounding box center [316, 213] width 396 height 9
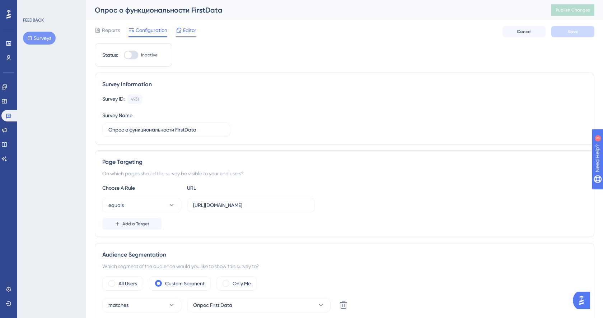
click at [190, 31] on span "Editor" at bounding box center [189, 30] width 13 height 9
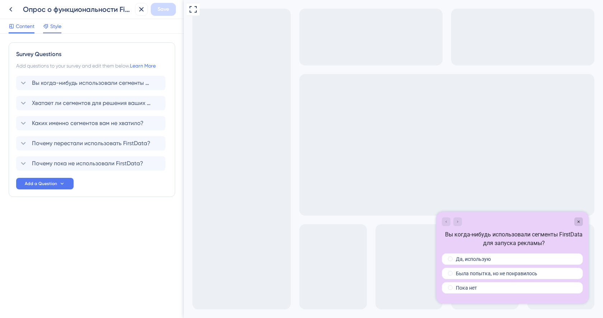
click at [56, 26] on span "Style" at bounding box center [55, 26] width 11 height 9
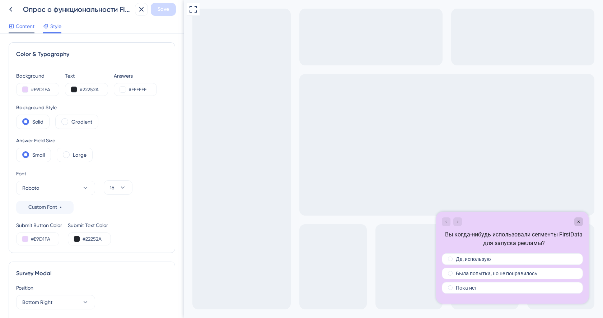
click at [31, 29] on span "Content" at bounding box center [25, 26] width 19 height 9
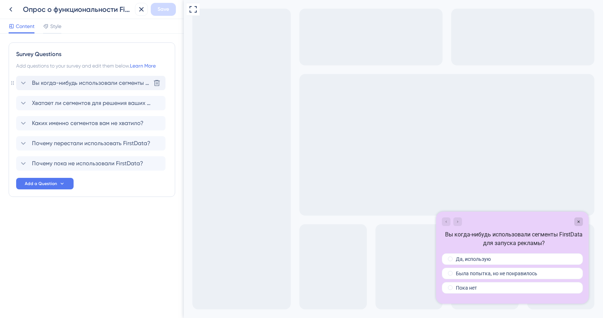
click at [63, 85] on span "Вы когда-нибудь использовали сегменты FirstData для запуска рекламы?" at bounding box center [91, 83] width 118 height 9
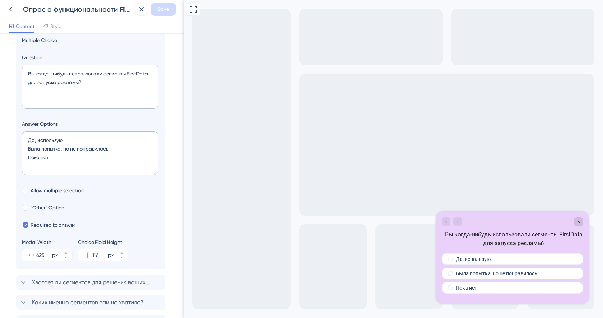
scroll to position [118, 0]
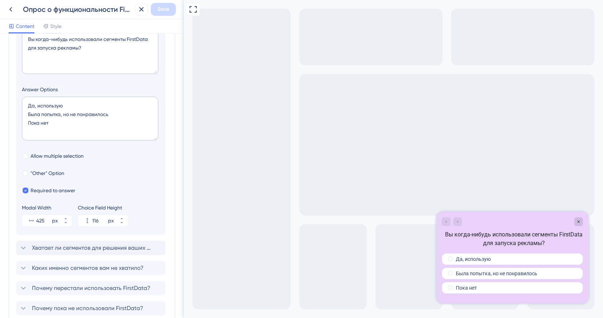
click at [87, 250] on span "Хватает ли сегментов для решения ваших задач?" at bounding box center [91, 247] width 118 height 9
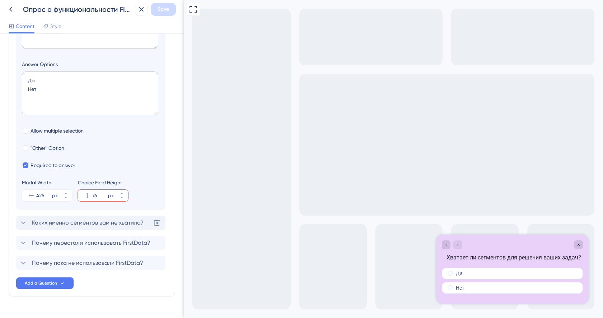
click at [89, 229] on div "Каких именно сегментов вам не хватило? [GEOGRAPHIC_DATA]" at bounding box center [90, 222] width 149 height 14
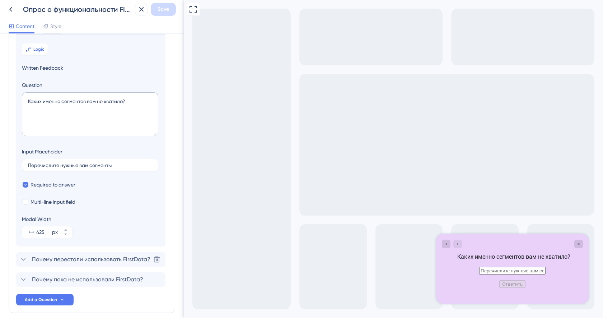
scroll to position [82, 0]
